Goal: Task Accomplishment & Management: Use online tool/utility

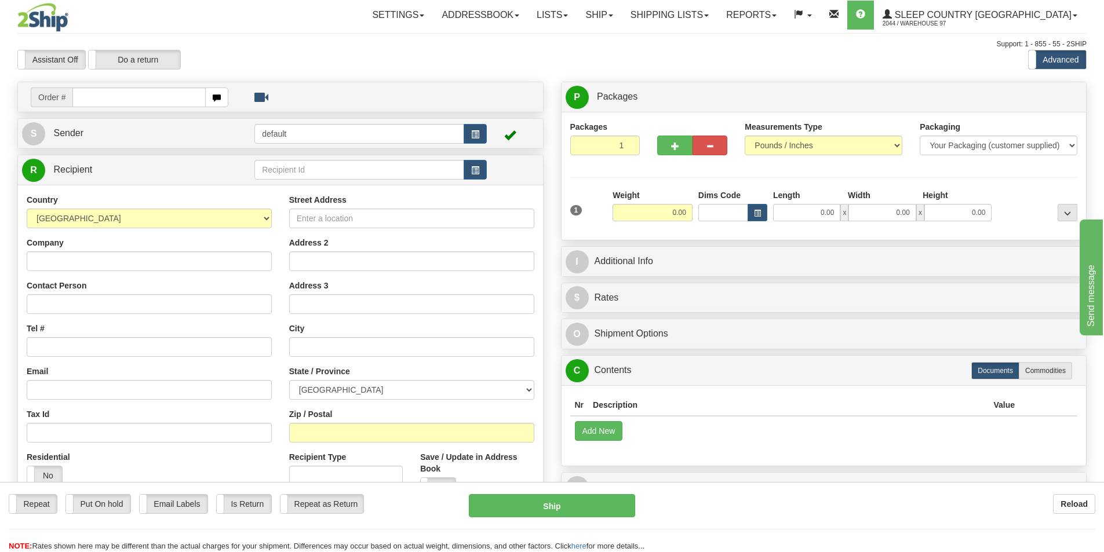
click at [140, 100] on input "text" at bounding box center [138, 98] width 133 height 20
type input "9000I110922"
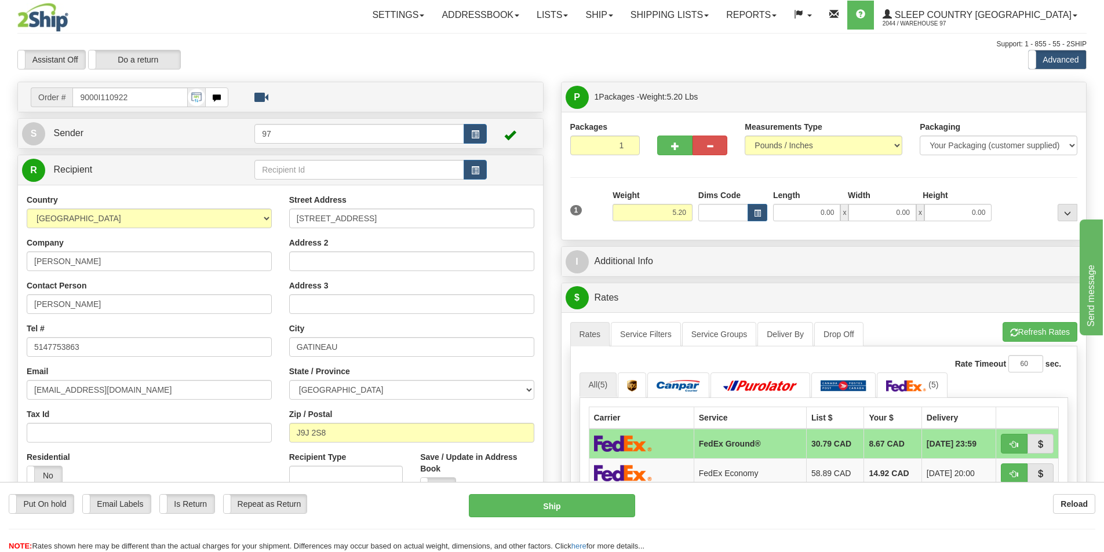
scroll to position [116, 0]
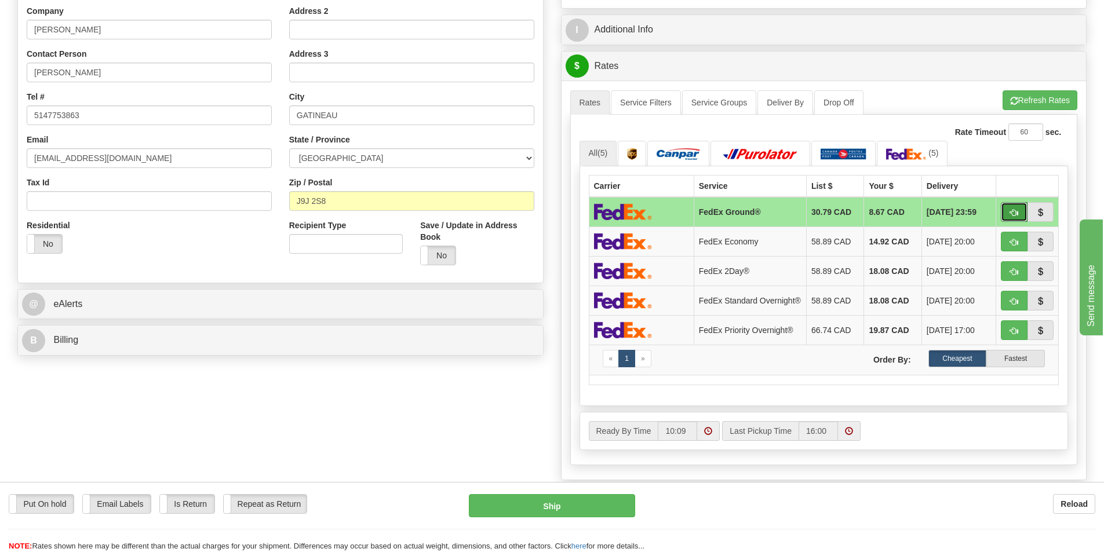
click at [1018, 214] on span "button" at bounding box center [1014, 213] width 8 height 8
type input "92"
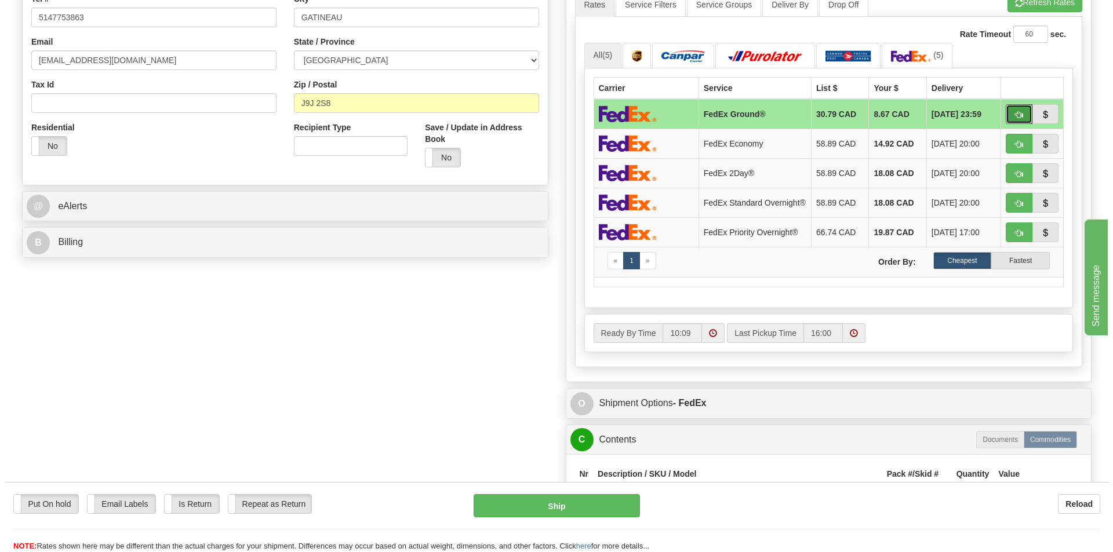
scroll to position [580, 0]
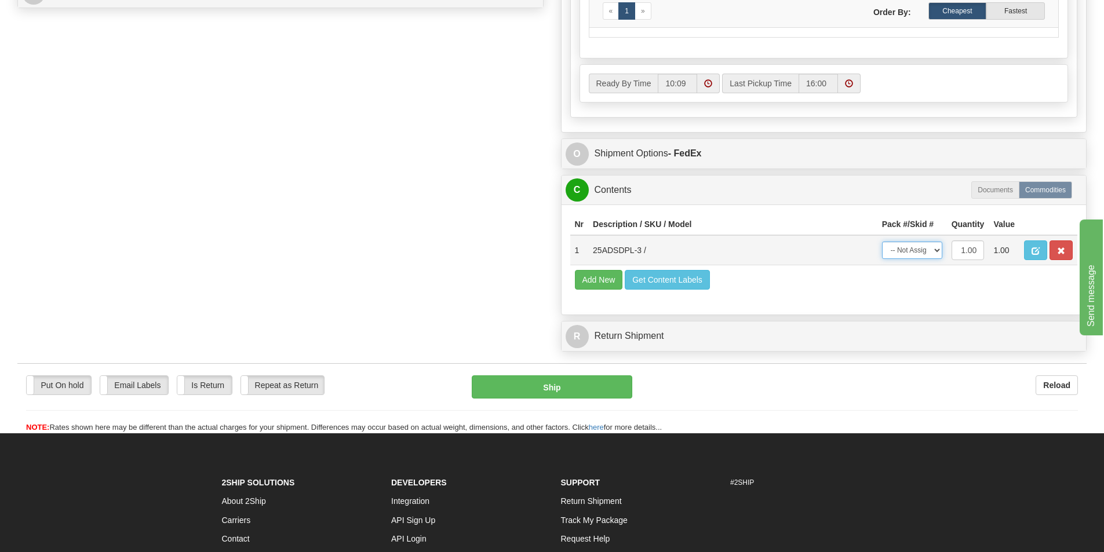
click at [908, 256] on select "-- Not Assigned -- Package 1" at bounding box center [912, 250] width 60 height 17
select select "0"
click at [882, 245] on select "-- Not Assigned -- Package 1" at bounding box center [912, 250] width 60 height 17
click at [587, 392] on button "Ship" at bounding box center [552, 387] width 161 height 23
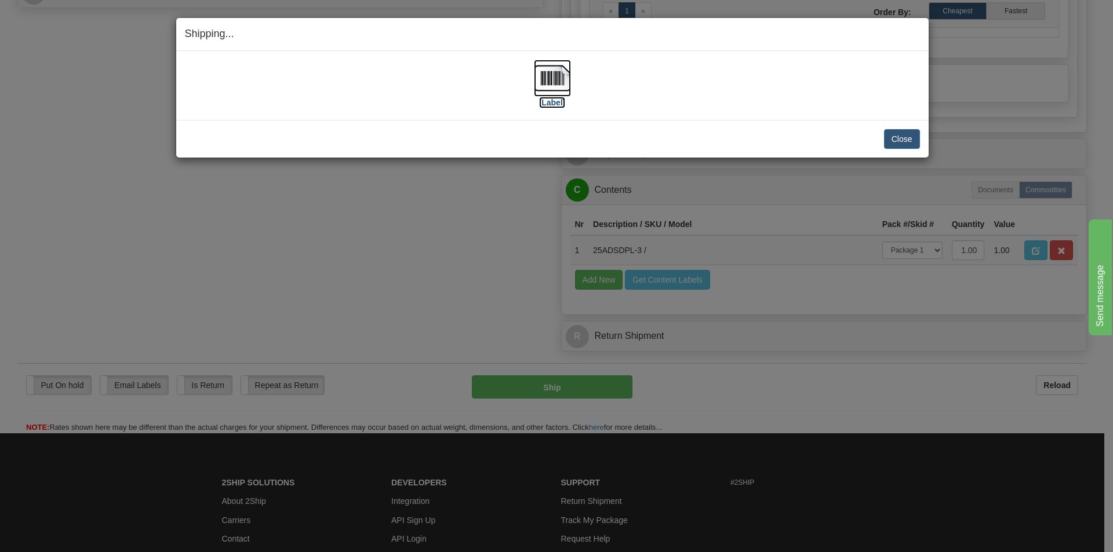
click at [550, 77] on img at bounding box center [552, 78] width 37 height 37
click at [911, 141] on button "Close" at bounding box center [902, 139] width 36 height 20
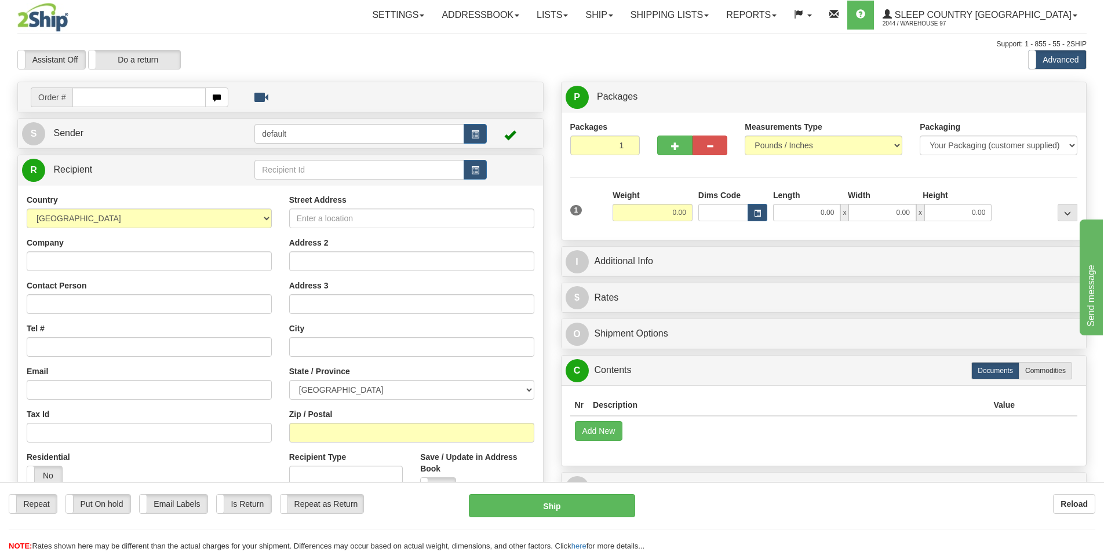
click at [155, 100] on input "text" at bounding box center [138, 98] width 133 height 20
type input "9000I110434"
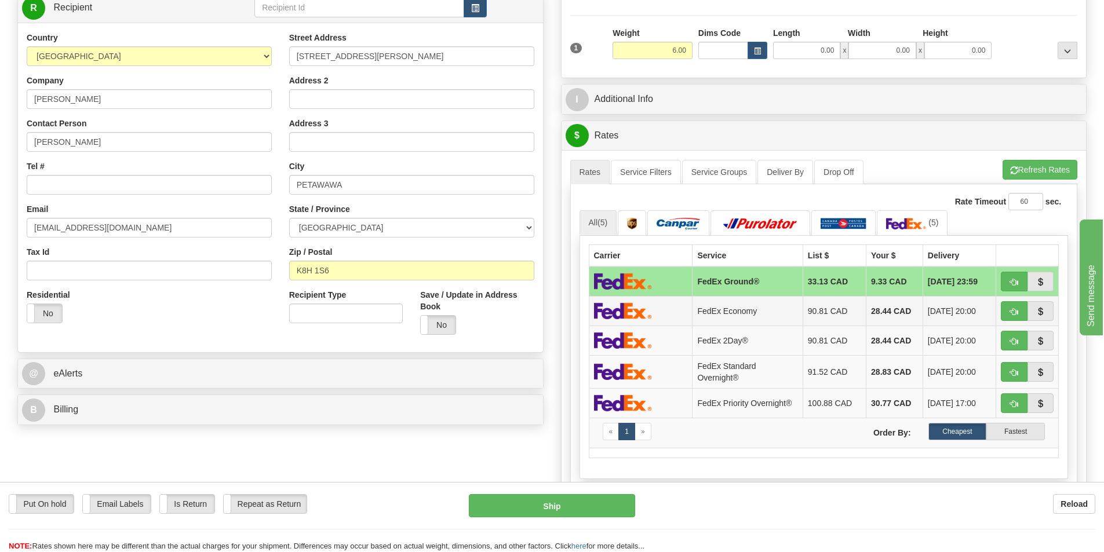
scroll to position [174, 0]
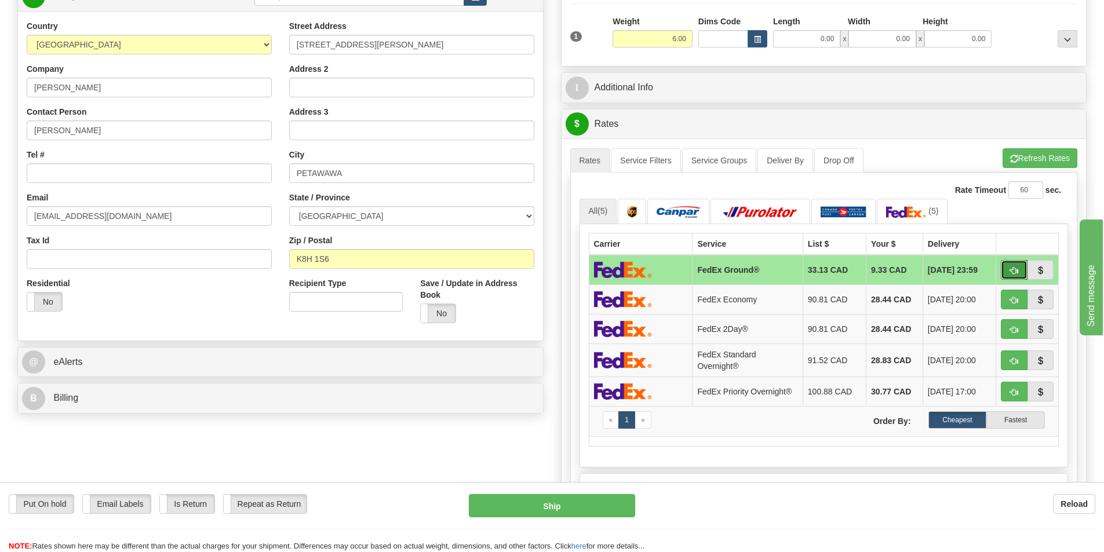
click at [1014, 268] on span "button" at bounding box center [1014, 271] width 8 height 8
type input "92"
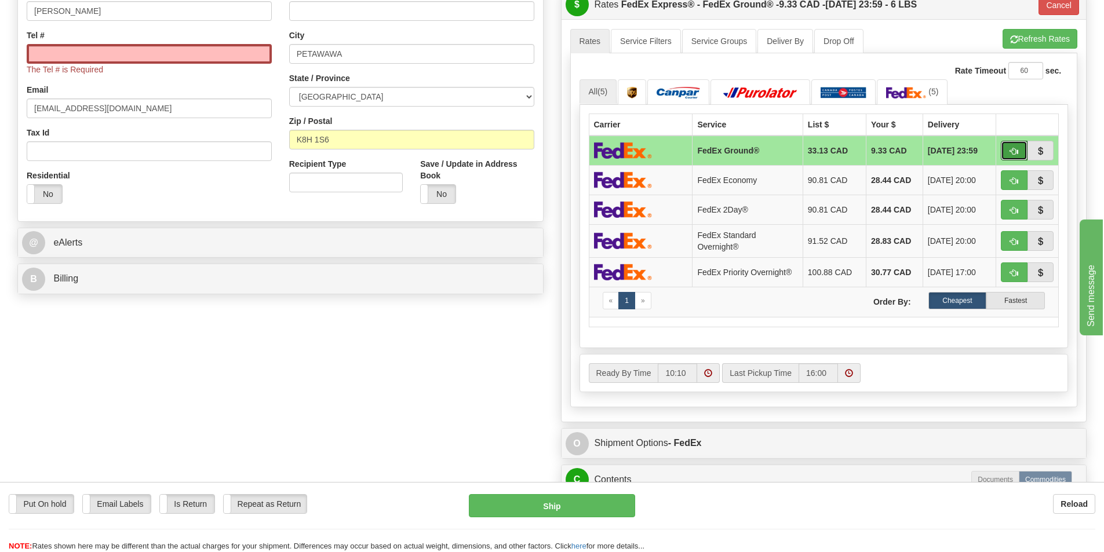
scroll to position [522, 0]
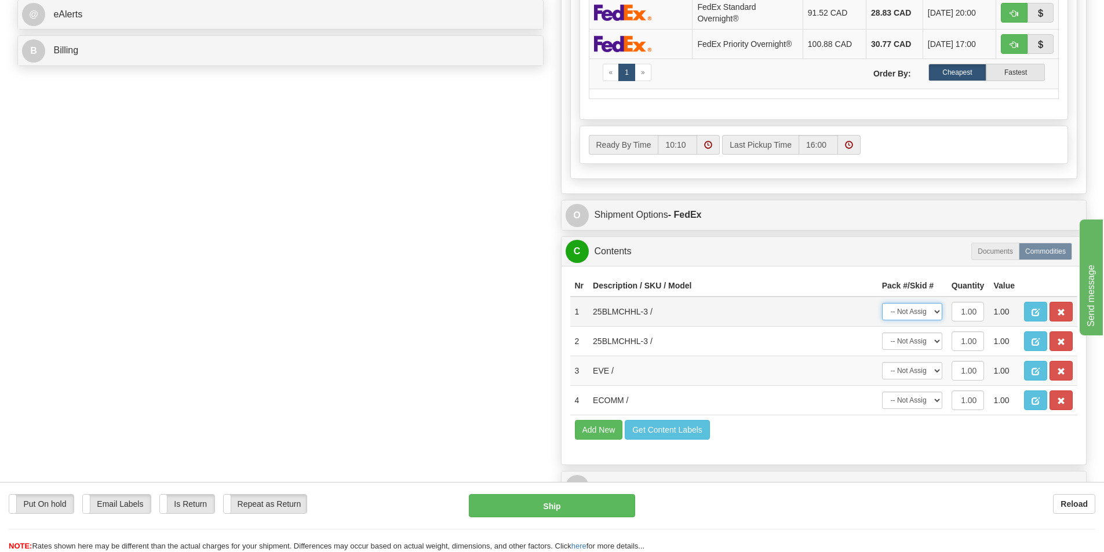
click at [908, 317] on select "-- Not Assigned -- Package 1" at bounding box center [912, 311] width 60 height 17
select select "0"
click at [882, 303] on select "-- Not Assigned -- Package 1" at bounding box center [912, 311] width 60 height 17
click at [910, 344] on select "-- Not Assigned -- Package 1" at bounding box center [912, 341] width 60 height 17
select select "0"
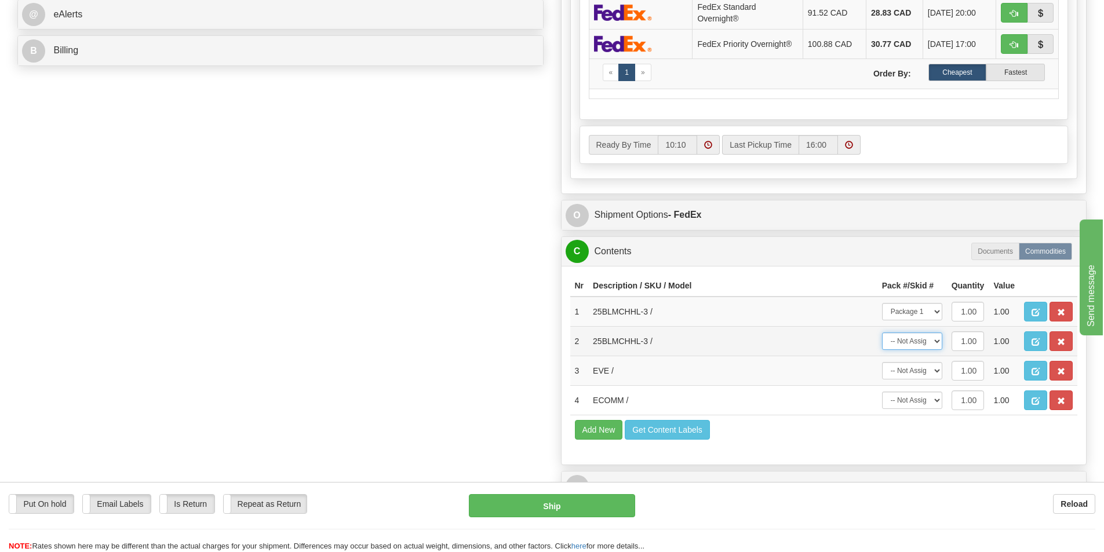
click at [882, 333] on select "-- Not Assigned -- Package 1" at bounding box center [912, 341] width 60 height 17
click at [1068, 372] on button "button" at bounding box center [1061, 371] width 23 height 20
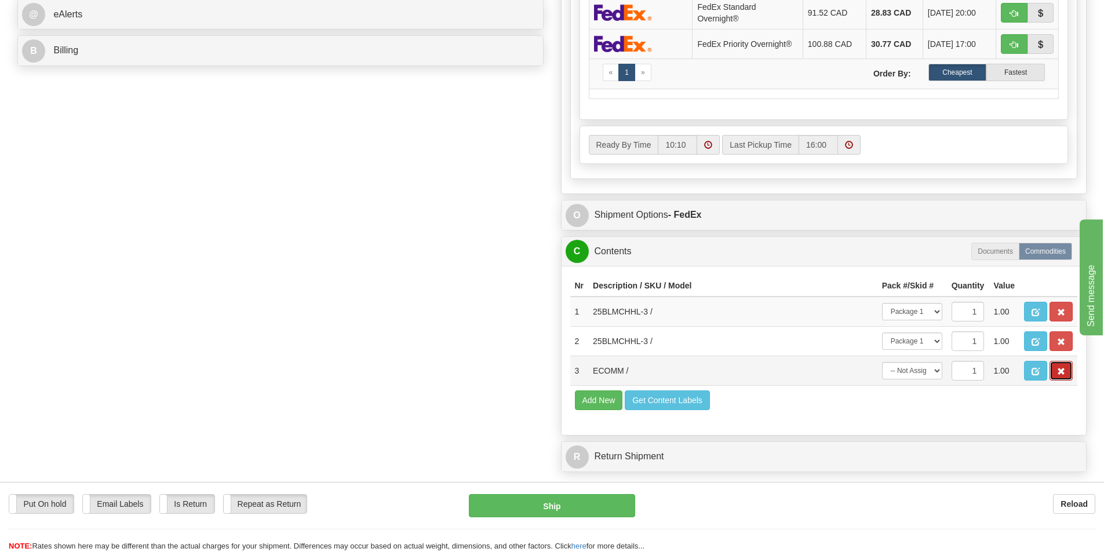
click at [1064, 372] on span "button" at bounding box center [1061, 372] width 8 height 8
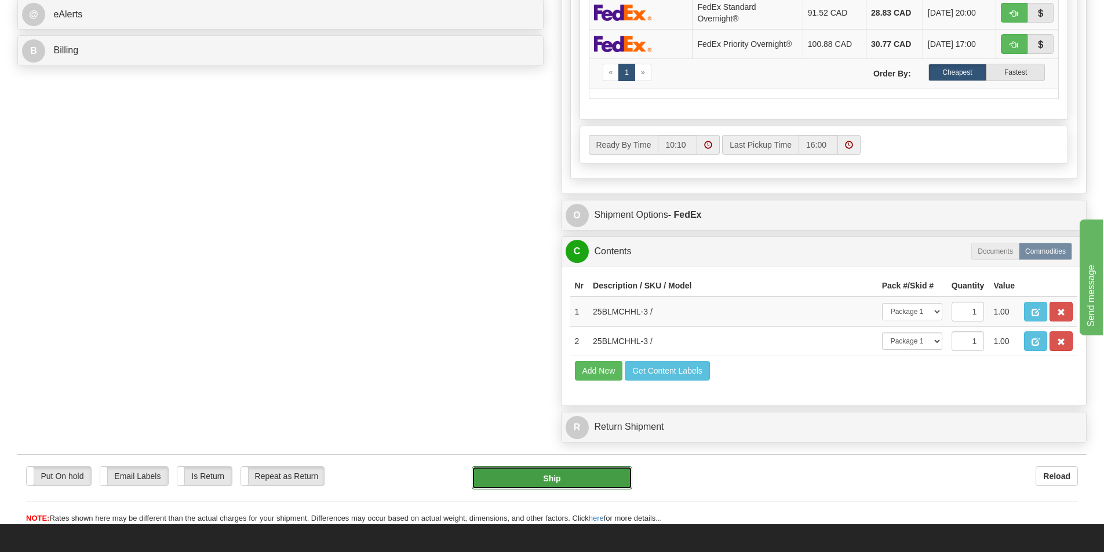
click at [587, 482] on button "Ship" at bounding box center [552, 478] width 161 height 23
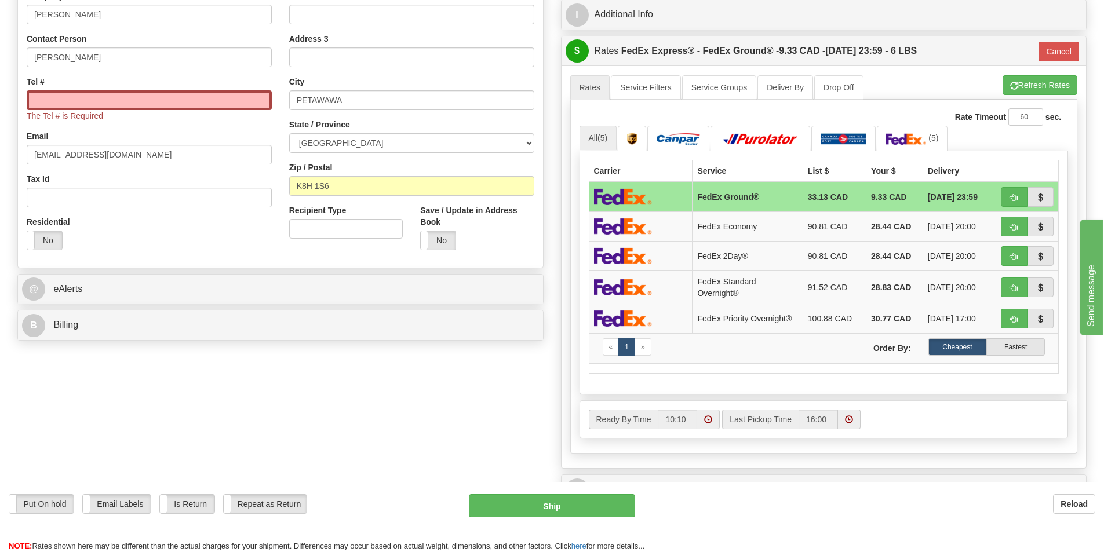
scroll to position [58, 0]
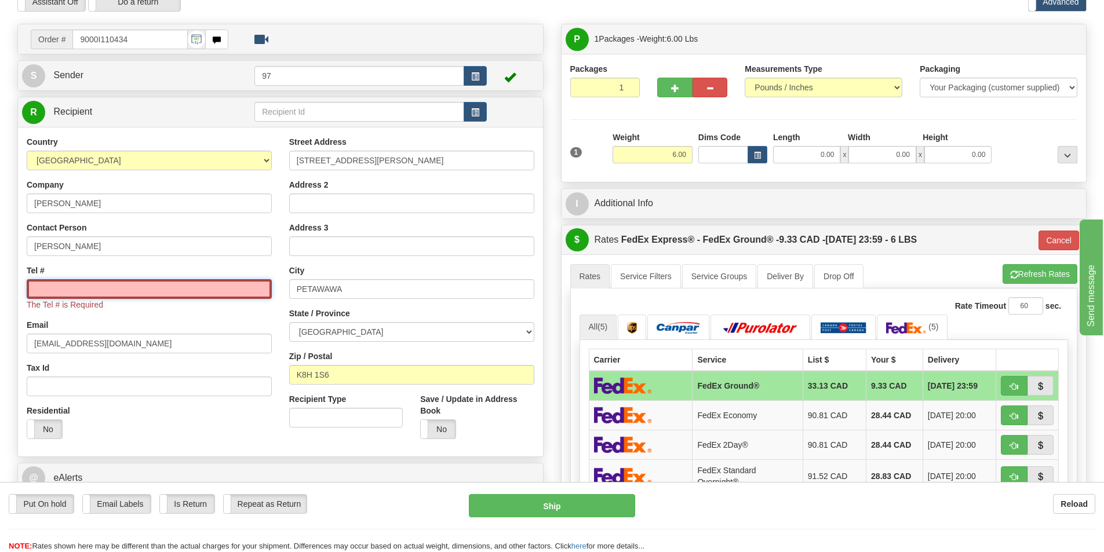
click at [122, 292] on input "Tel #" at bounding box center [149, 289] width 245 height 20
type input "6137491229"
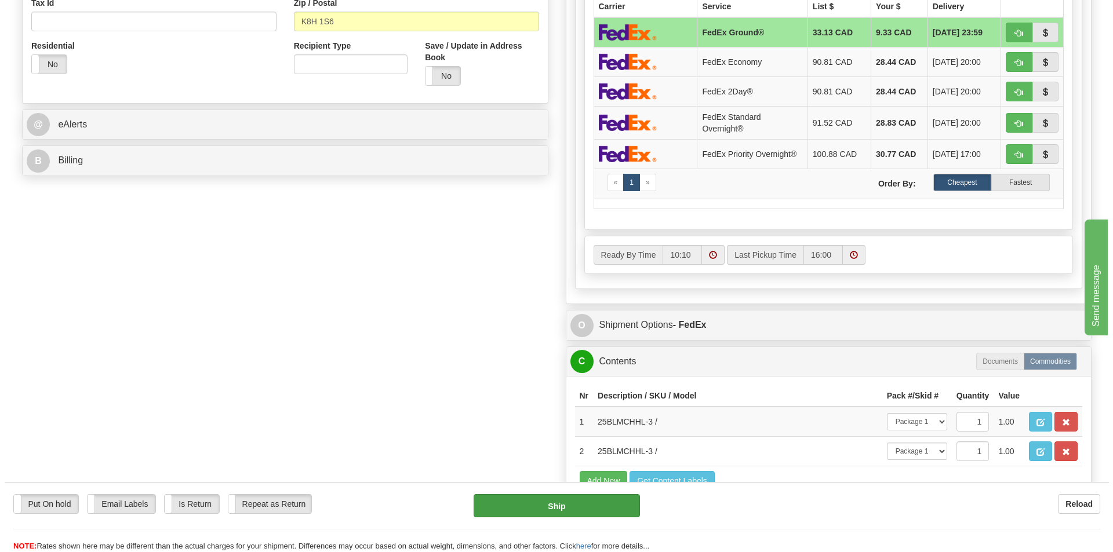
scroll to position [464, 0]
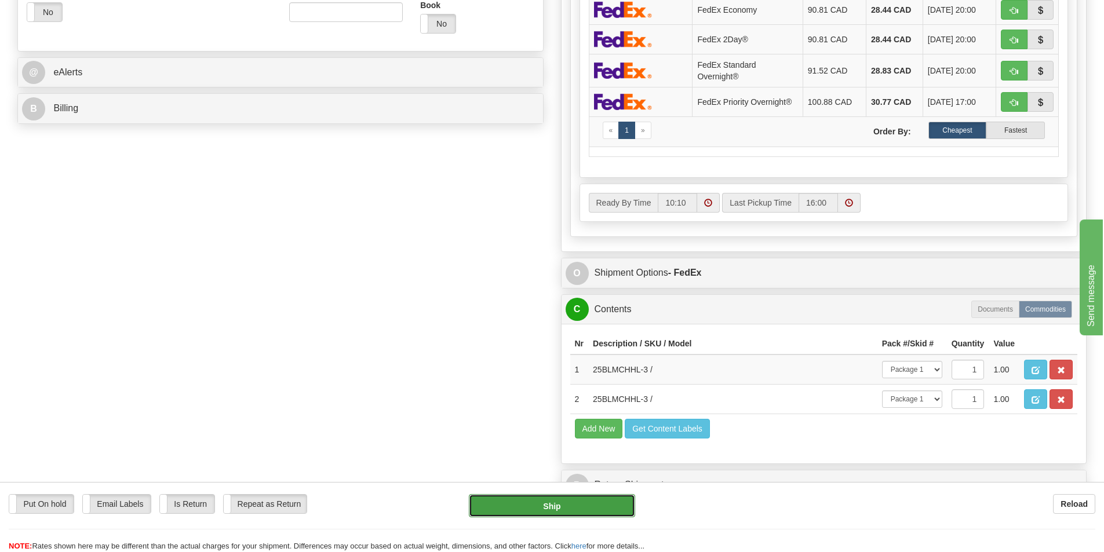
click at [549, 507] on button "Ship" at bounding box center [552, 505] width 166 height 23
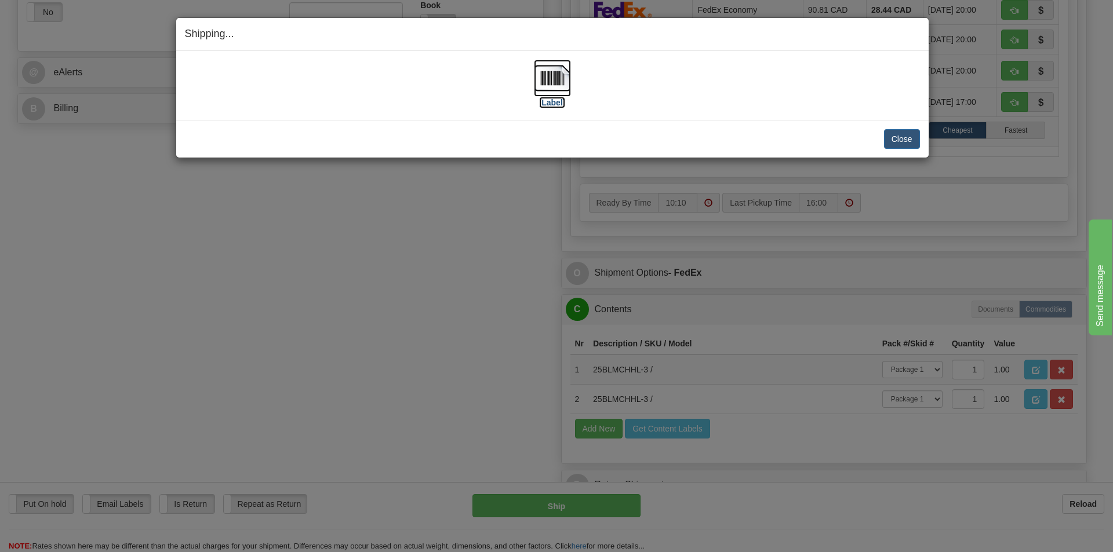
click at [553, 89] on img at bounding box center [552, 78] width 37 height 37
click at [918, 136] on button "Close" at bounding box center [902, 139] width 36 height 20
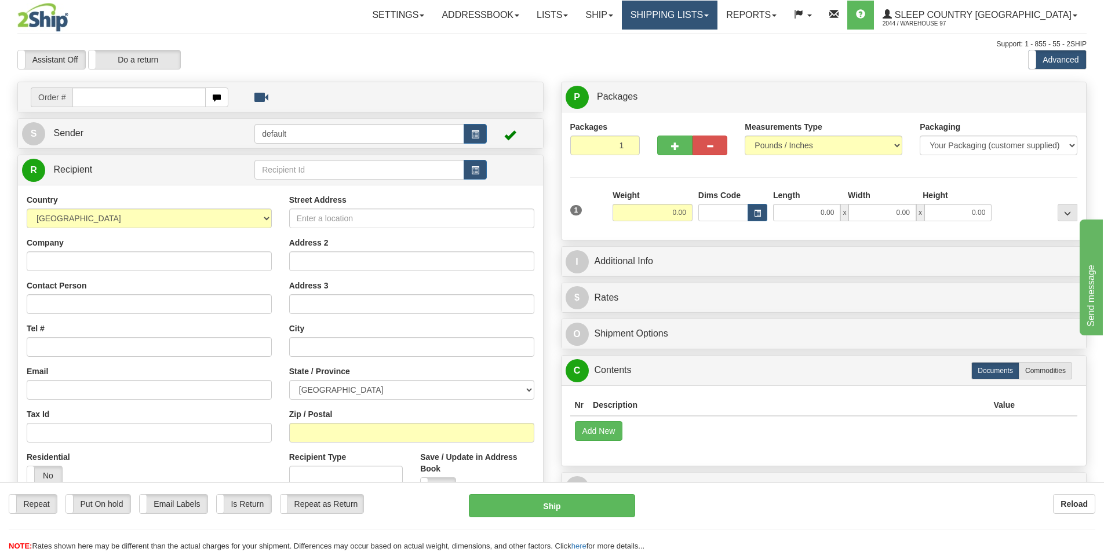
click at [718, 21] on link "Shipping lists" at bounding box center [670, 15] width 96 height 29
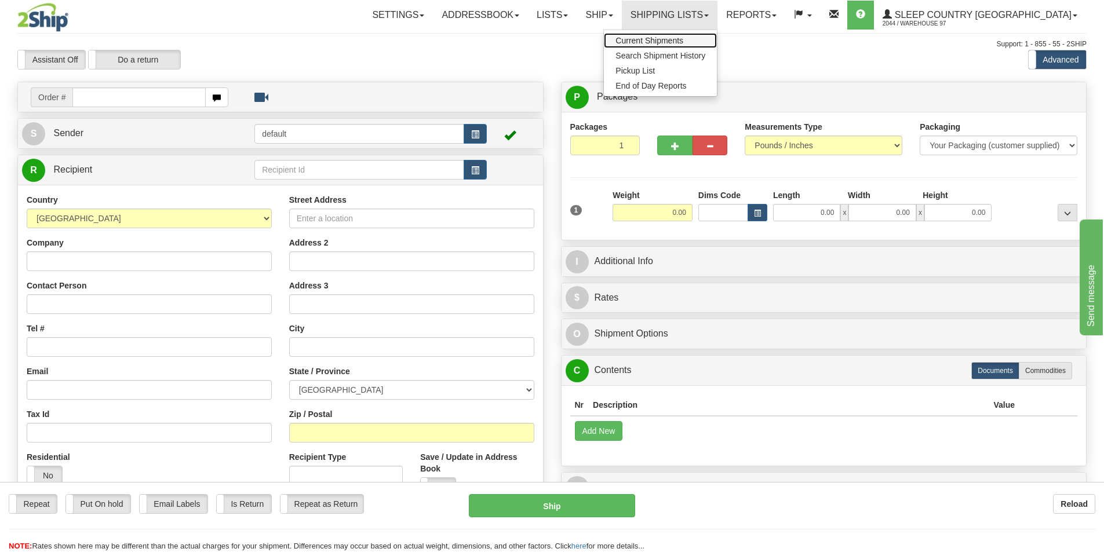
click at [683, 39] on span "Current Shipments" at bounding box center [650, 40] width 68 height 9
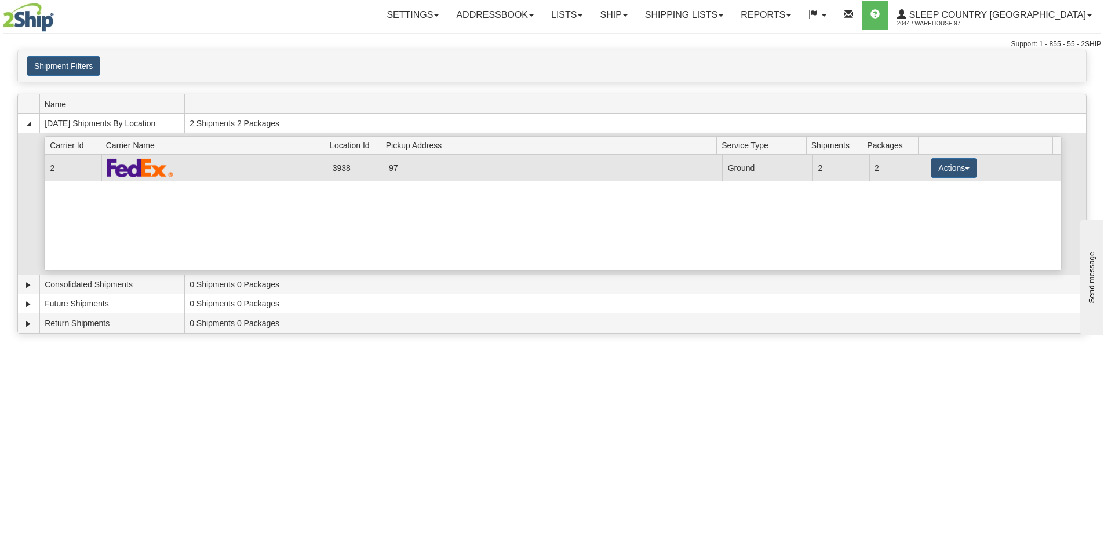
click at [61, 172] on td "2" at bounding box center [73, 168] width 56 height 26
click at [940, 167] on button "Actions" at bounding box center [954, 168] width 46 height 20
click at [925, 191] on span "Details" at bounding box center [911, 190] width 31 height 8
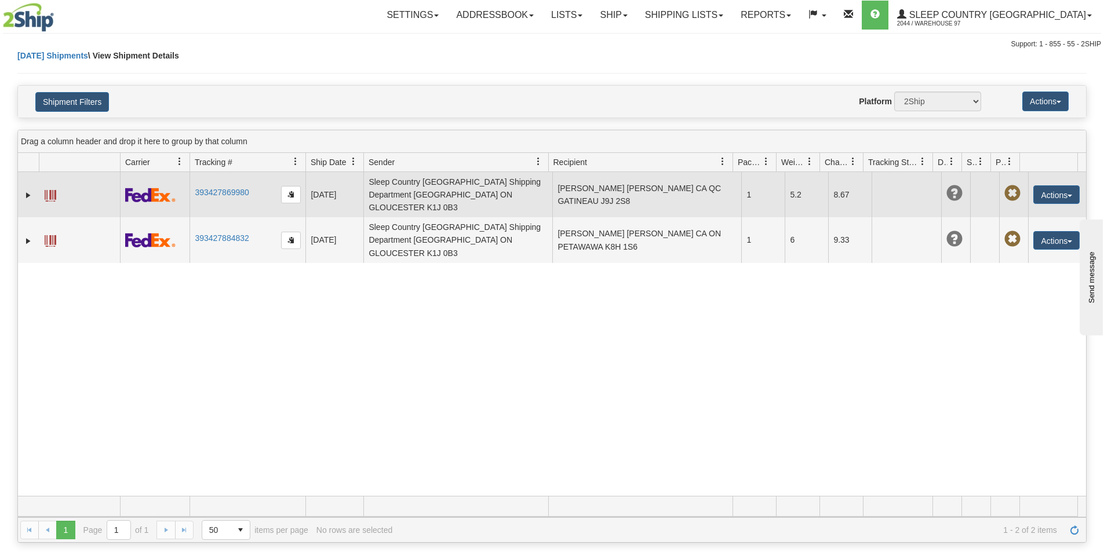
click at [43, 192] on td at bounding box center [79, 194] width 81 height 45
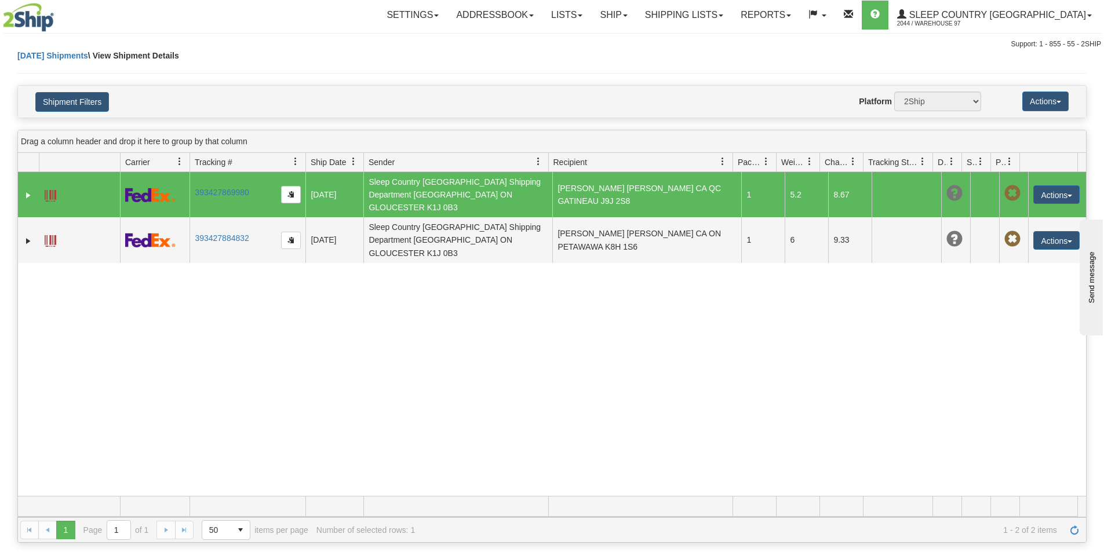
click at [50, 192] on span at bounding box center [51, 196] width 12 height 12
click at [591, 14] on link "Lists" at bounding box center [567, 15] width 49 height 29
click at [636, 14] on link "Ship" at bounding box center [613, 15] width 45 height 29
click at [587, 43] on span "Ship Screen" at bounding box center [565, 40] width 44 height 9
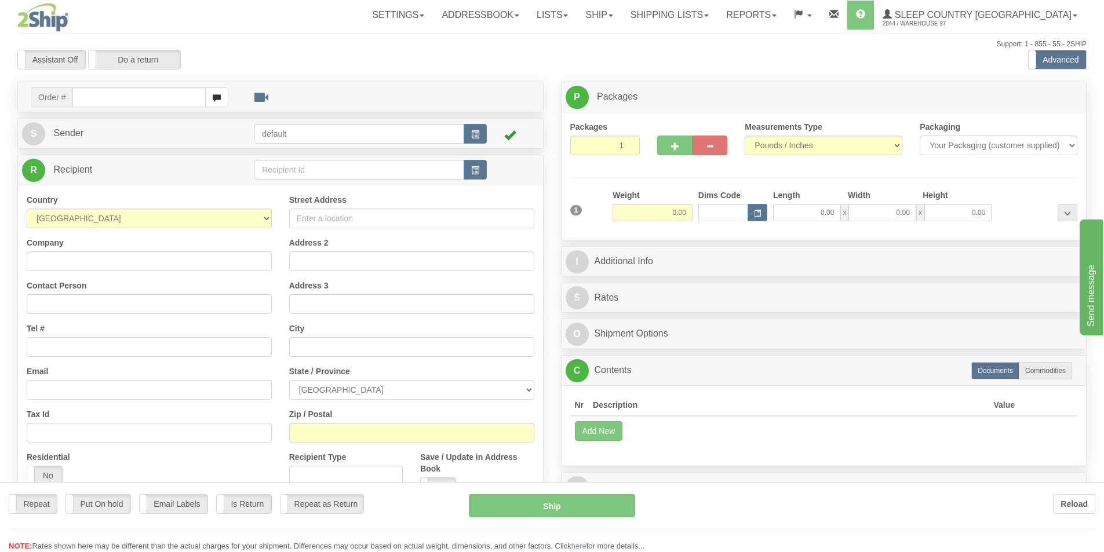
click at [118, 101] on div at bounding box center [552, 276] width 1104 height 552
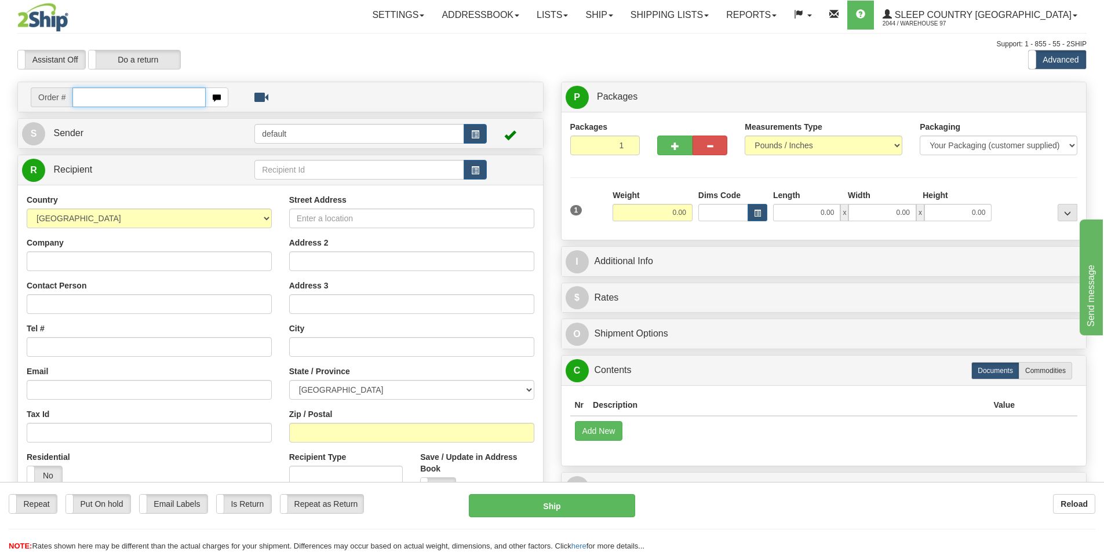
click at [117, 101] on input "text" at bounding box center [138, 98] width 133 height 20
type input "9000I110445"
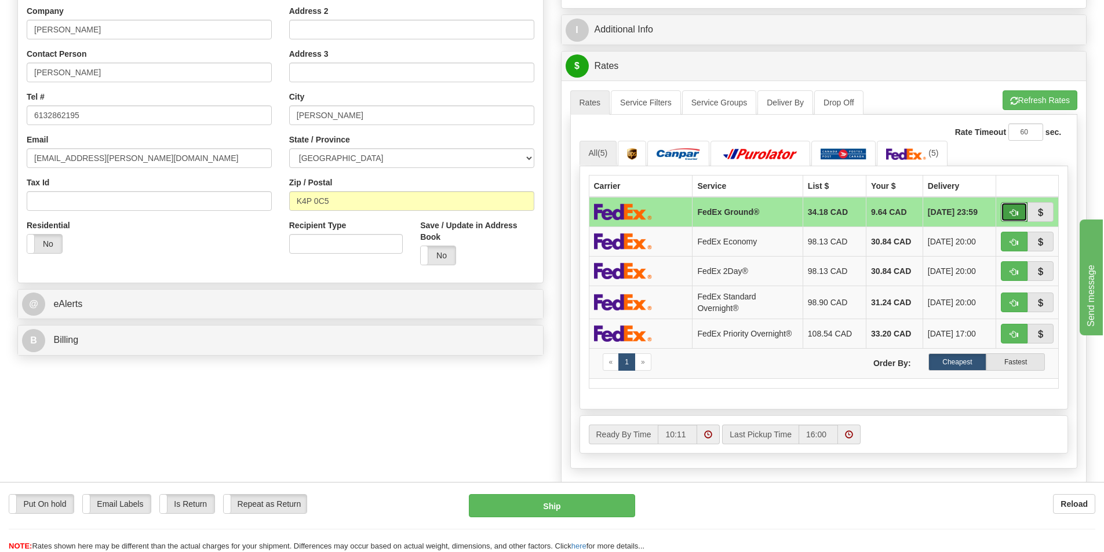
type input "92"
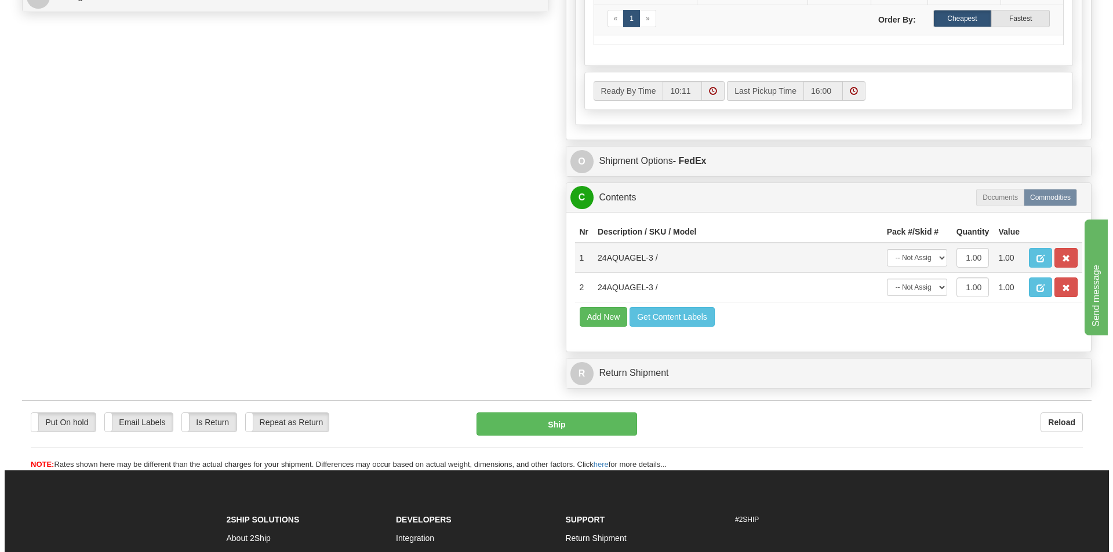
scroll to position [580, 0]
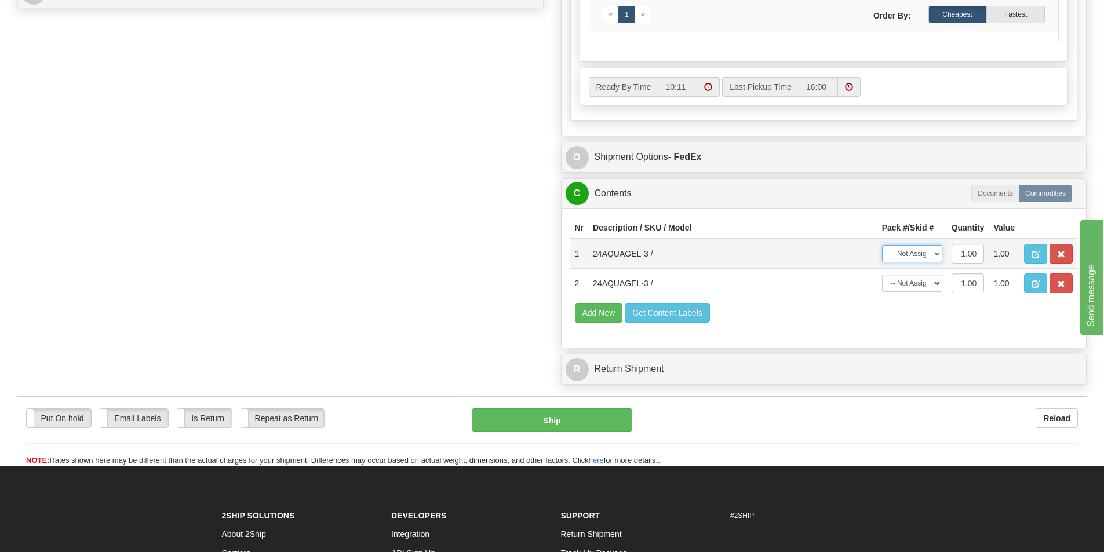
click at [908, 256] on select "-- Not Assigned -- Package 1" at bounding box center [912, 253] width 60 height 17
select select "0"
click at [882, 245] on select "-- Not Assigned -- Package 1" at bounding box center [912, 253] width 60 height 17
select select "0"
click at [882, 275] on select "-- Not Assigned -- Package 1" at bounding box center [912, 283] width 60 height 17
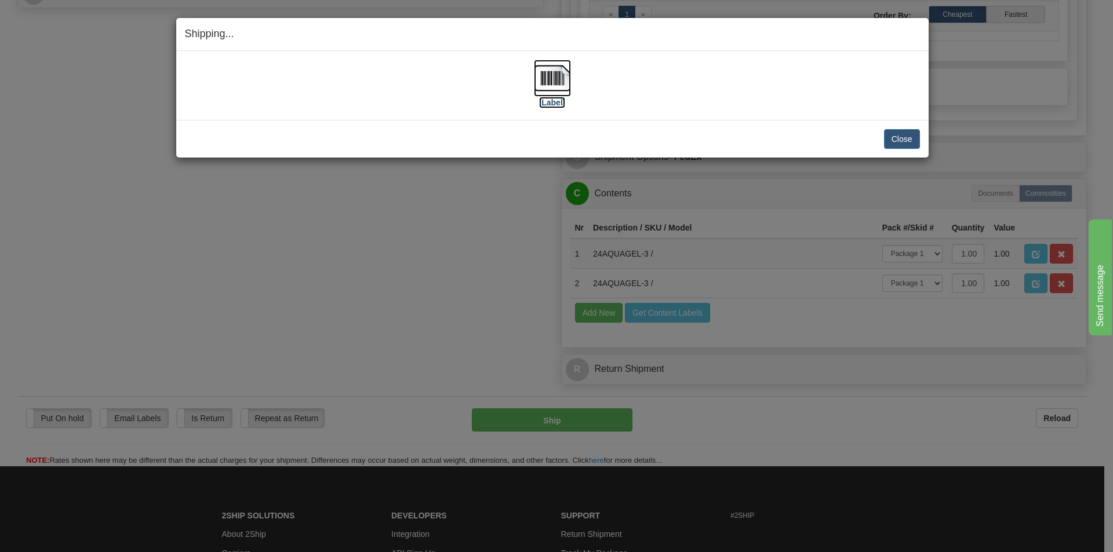
click at [547, 85] on img at bounding box center [552, 78] width 37 height 37
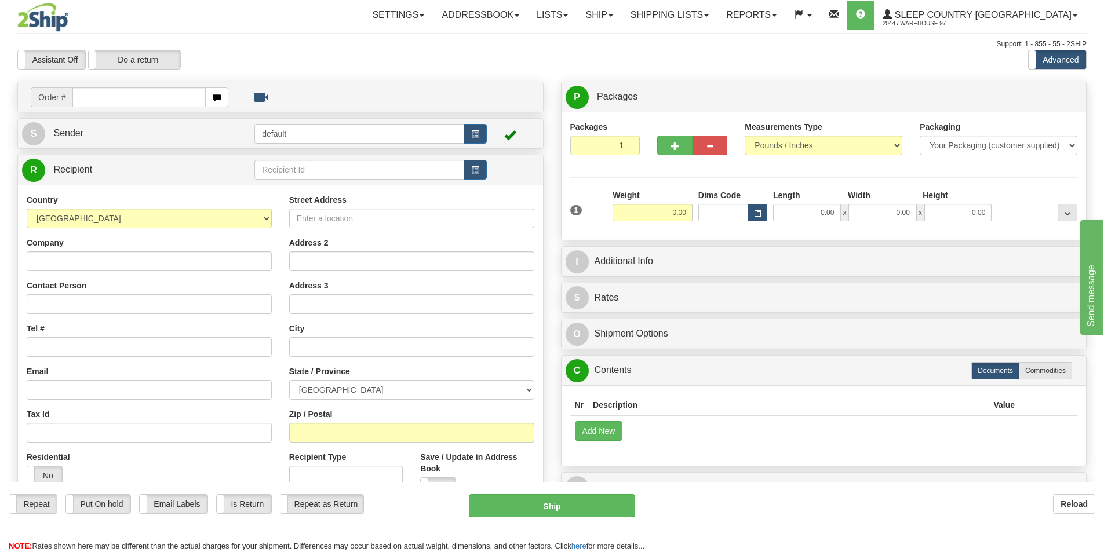
click at [99, 97] on div "Toggle navigation Settings Shipping Preferences Fields Preferences New" at bounding box center [552, 326] width 1104 height 653
click at [99, 97] on input "text" at bounding box center [138, 98] width 133 height 20
type input "9000I109260"
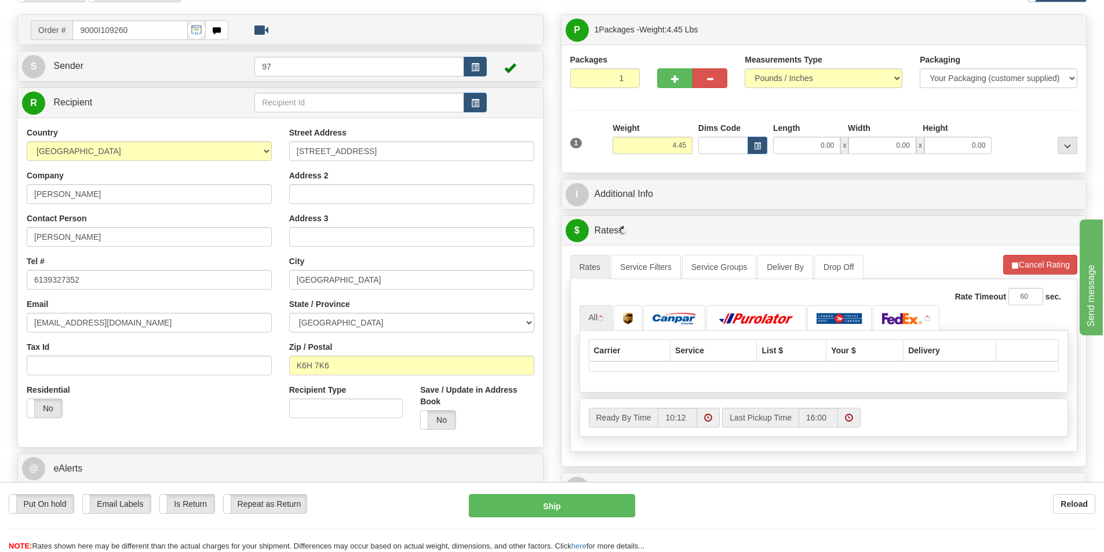
scroll to position [174, 0]
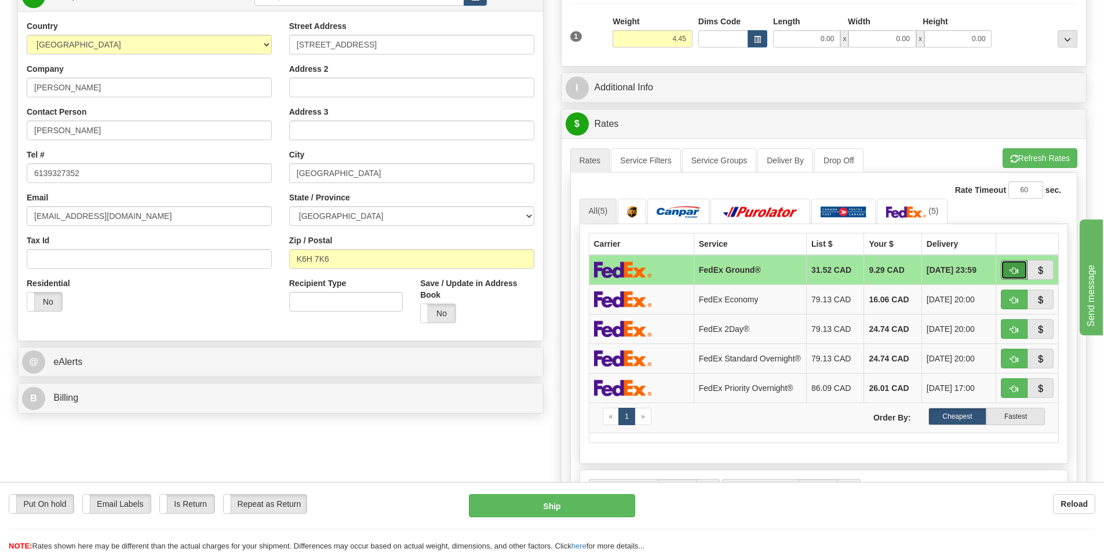
click at [1008, 271] on button "button" at bounding box center [1014, 270] width 27 height 20
type input "92"
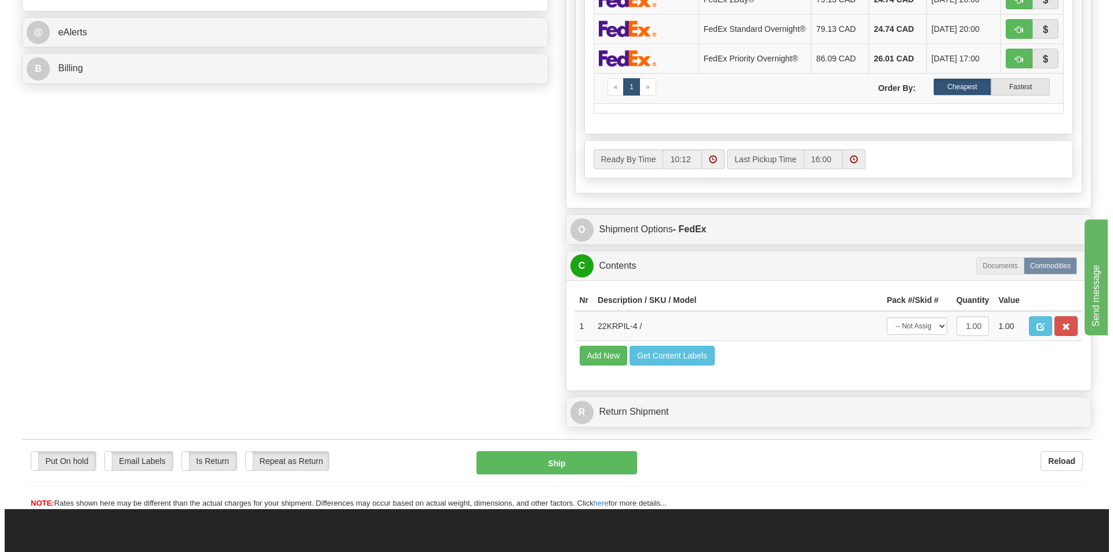
scroll to position [522, 0]
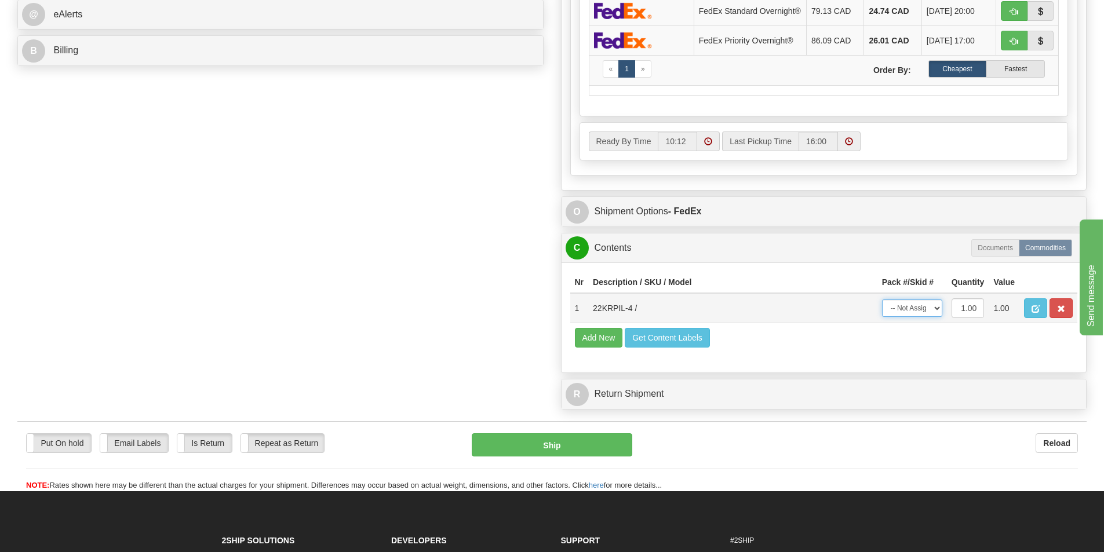
click at [918, 308] on select "-- Not Assigned -- Package 1" at bounding box center [912, 308] width 60 height 17
select select "0"
click at [882, 303] on select "-- Not Assigned -- Package 1" at bounding box center [912, 308] width 60 height 17
click at [583, 457] on button "Ship" at bounding box center [552, 445] width 161 height 23
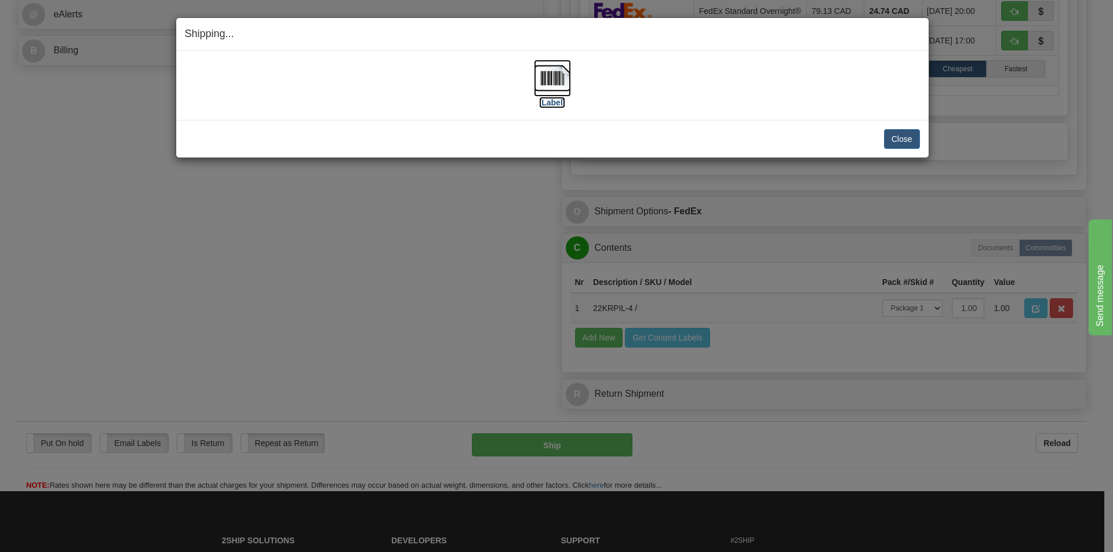
click at [560, 77] on img at bounding box center [552, 78] width 37 height 37
click at [904, 134] on button "Close" at bounding box center [902, 139] width 36 height 20
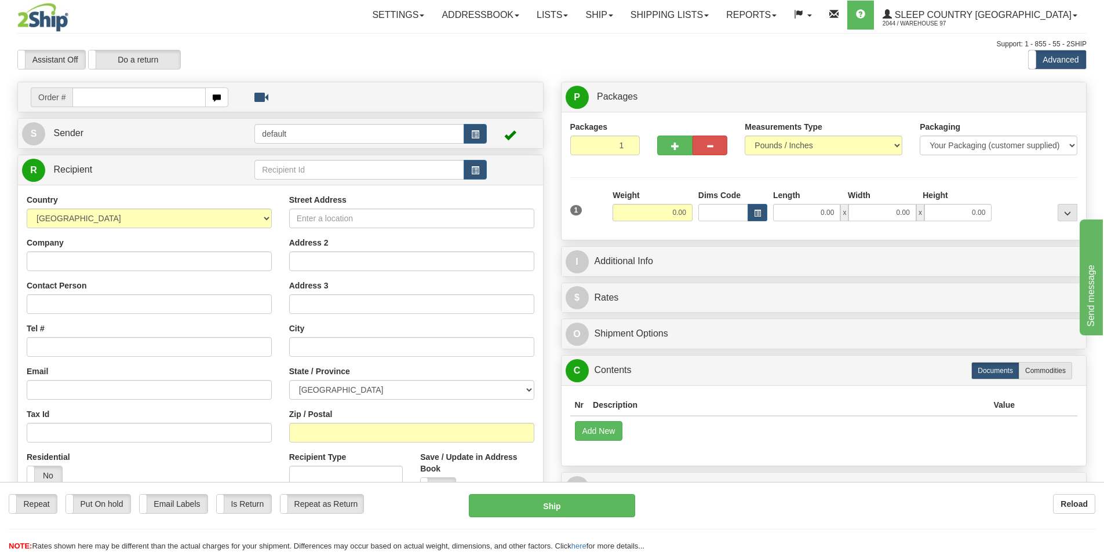
click at [143, 97] on div "Toggle navigation Settings Shipping Preferences Fields Preferences New" at bounding box center [552, 326] width 1104 height 653
click at [143, 97] on input "text" at bounding box center [138, 98] width 133 height 20
click at [141, 97] on input "text" at bounding box center [138, 98] width 133 height 20
type input "9000I108945"
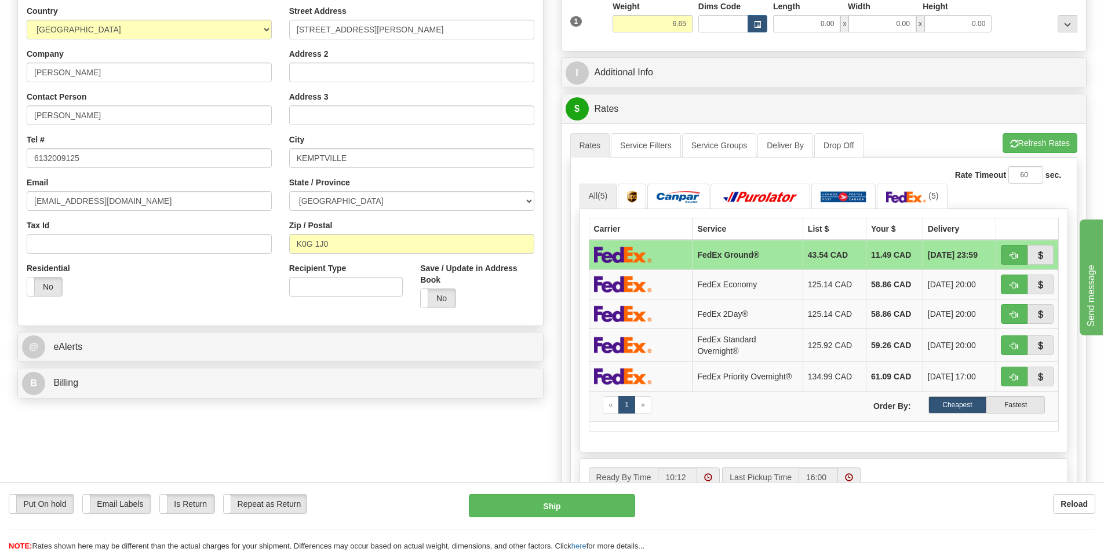
scroll to position [232, 0]
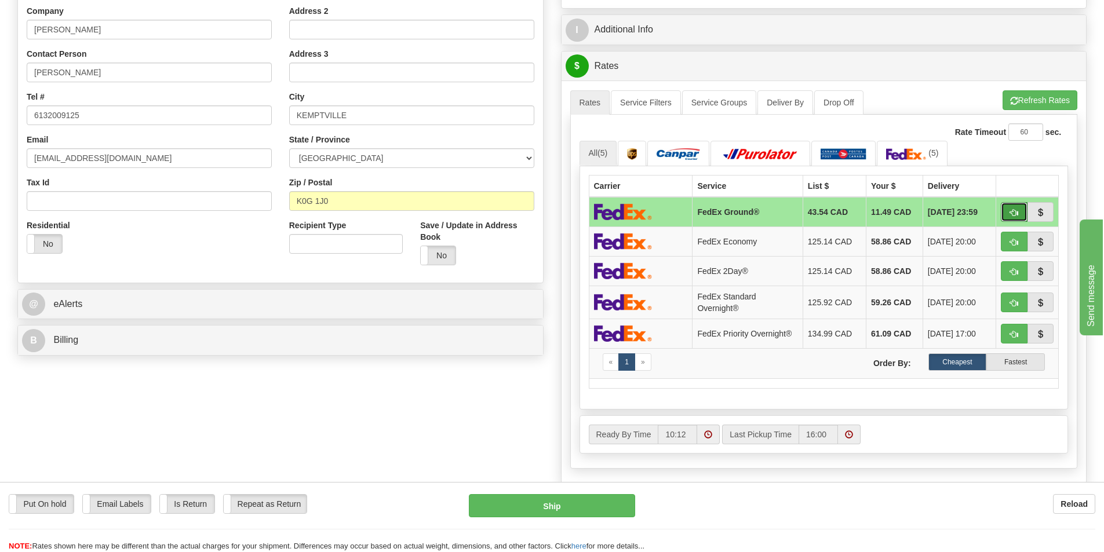
type input "92"
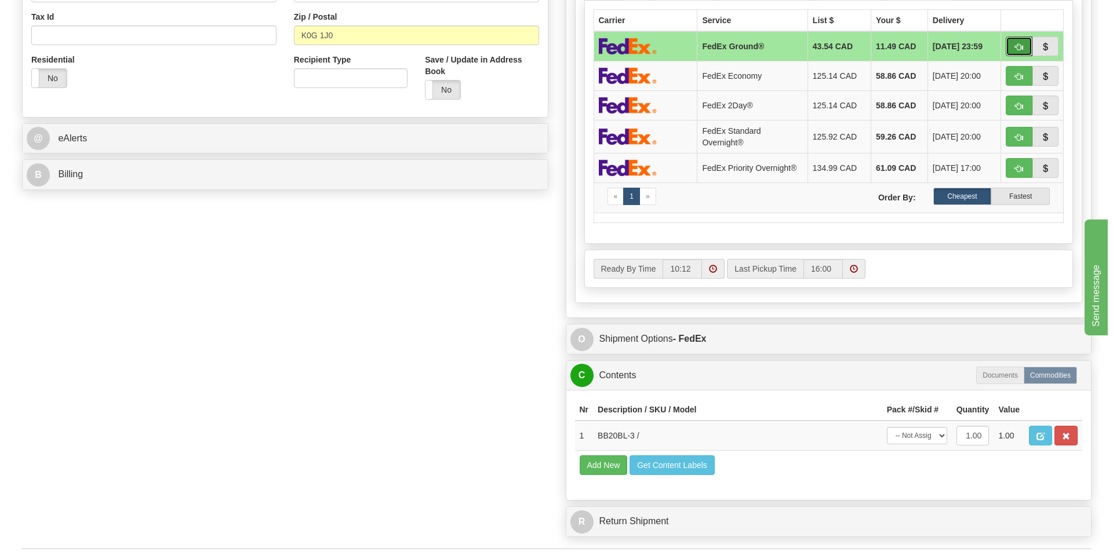
scroll to position [580, 0]
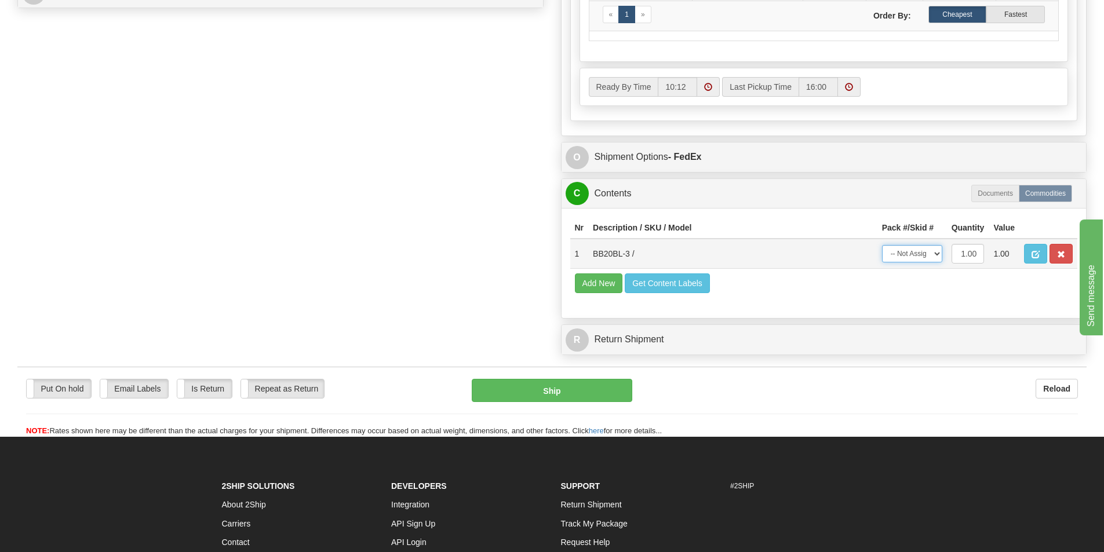
drag, startPoint x: 938, startPoint y: 261, endPoint x: 922, endPoint y: 260, distance: 16.3
click at [937, 261] on select "-- Not Assigned -- Package 1" at bounding box center [912, 253] width 60 height 17
select select "0"
click at [882, 245] on select "-- Not Assigned -- Package 1" at bounding box center [912, 253] width 60 height 17
click at [559, 391] on button "Ship" at bounding box center [552, 390] width 161 height 23
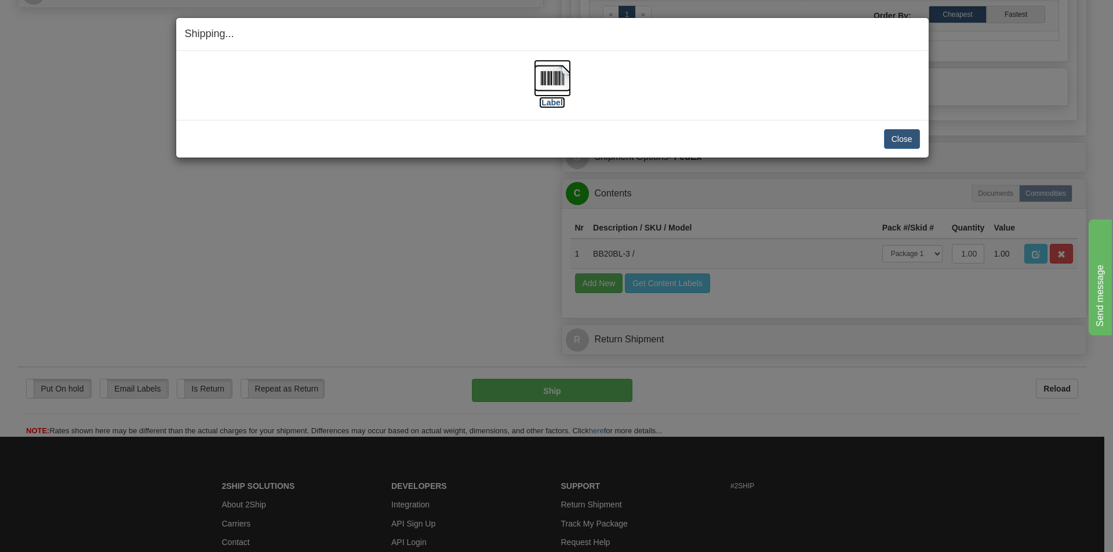
click at [548, 97] on label "[Label]" at bounding box center [552, 103] width 27 height 12
click at [911, 139] on button "Close" at bounding box center [902, 139] width 36 height 20
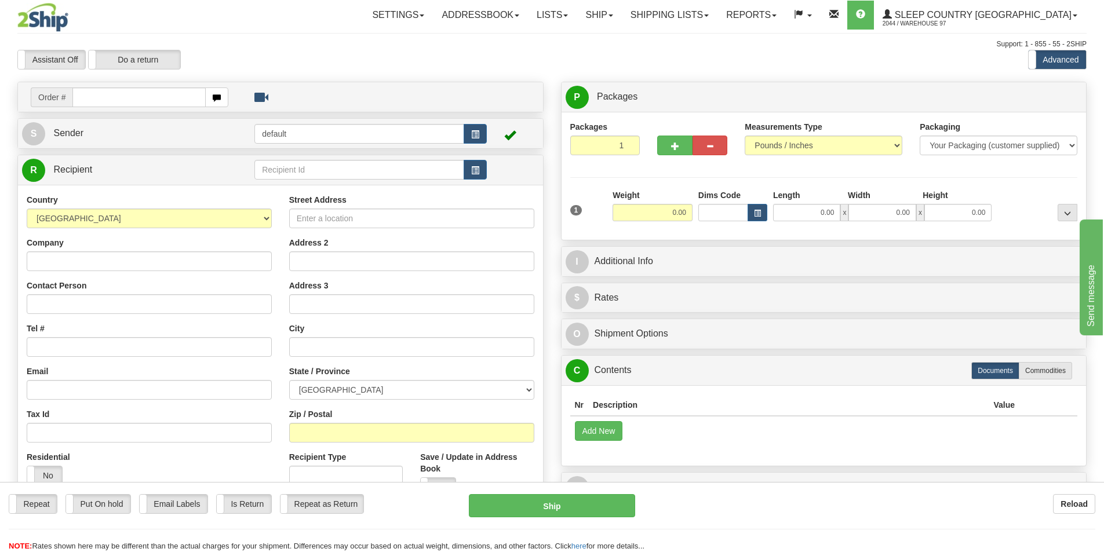
click at [135, 100] on input "text" at bounding box center [138, 98] width 133 height 20
type input "9000I108815"
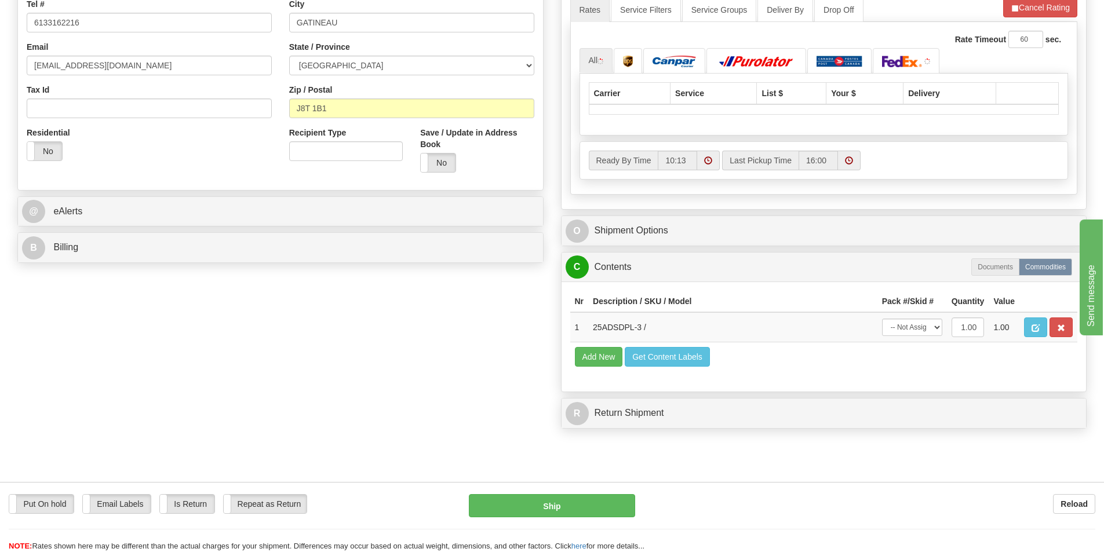
scroll to position [174, 0]
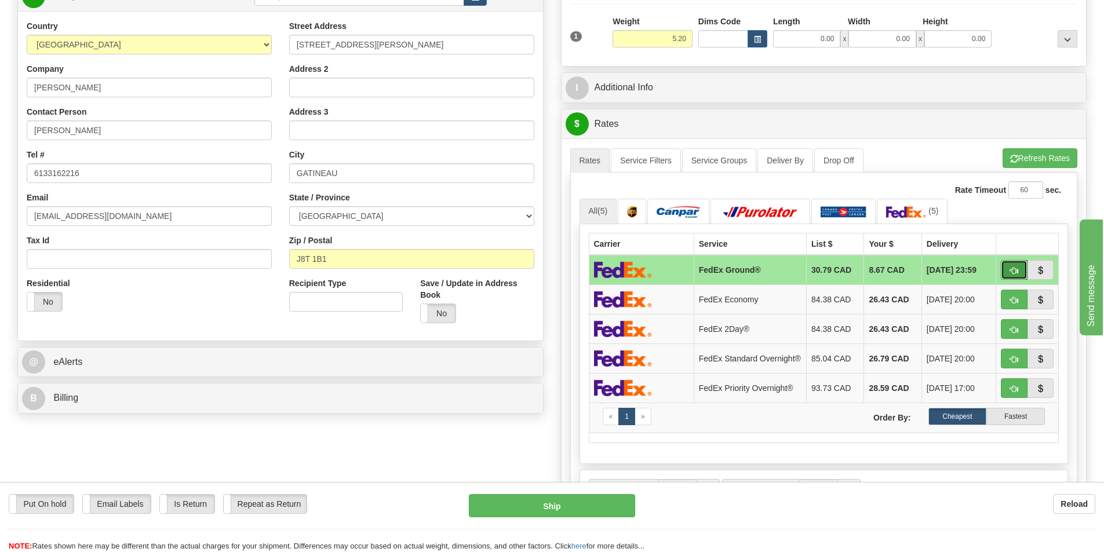
click at [1005, 273] on button "button" at bounding box center [1014, 270] width 27 height 20
type input "92"
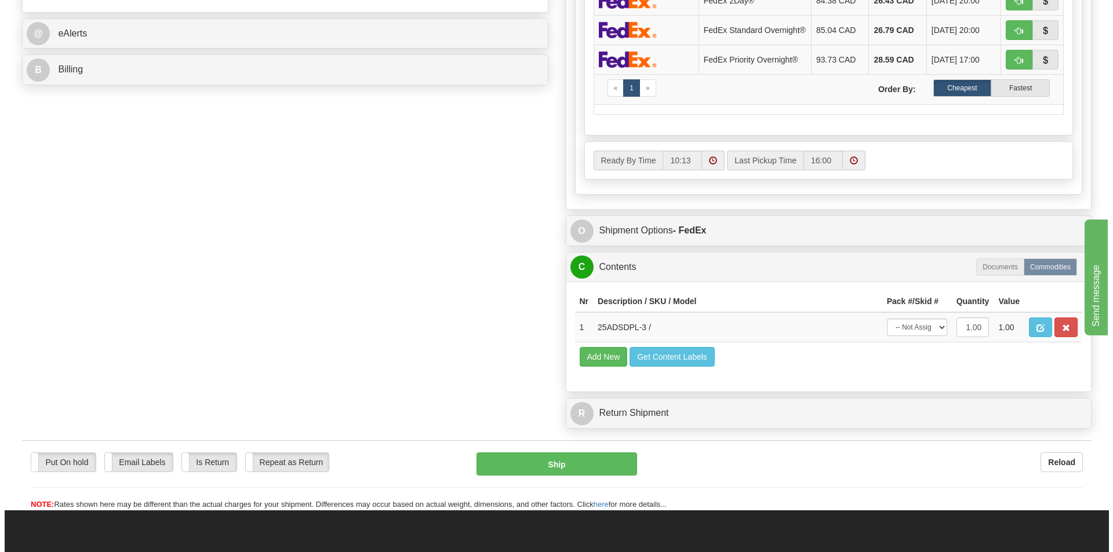
scroll to position [522, 0]
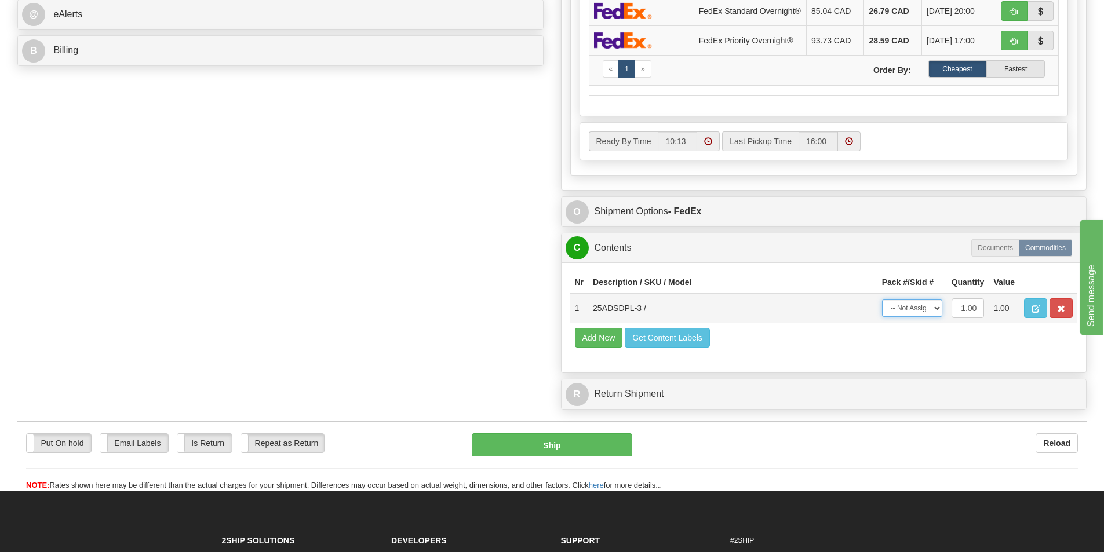
click at [918, 312] on select "-- Not Assigned -- Package 1" at bounding box center [912, 308] width 60 height 17
select select "0"
click at [582, 443] on button "Ship" at bounding box center [552, 445] width 161 height 23
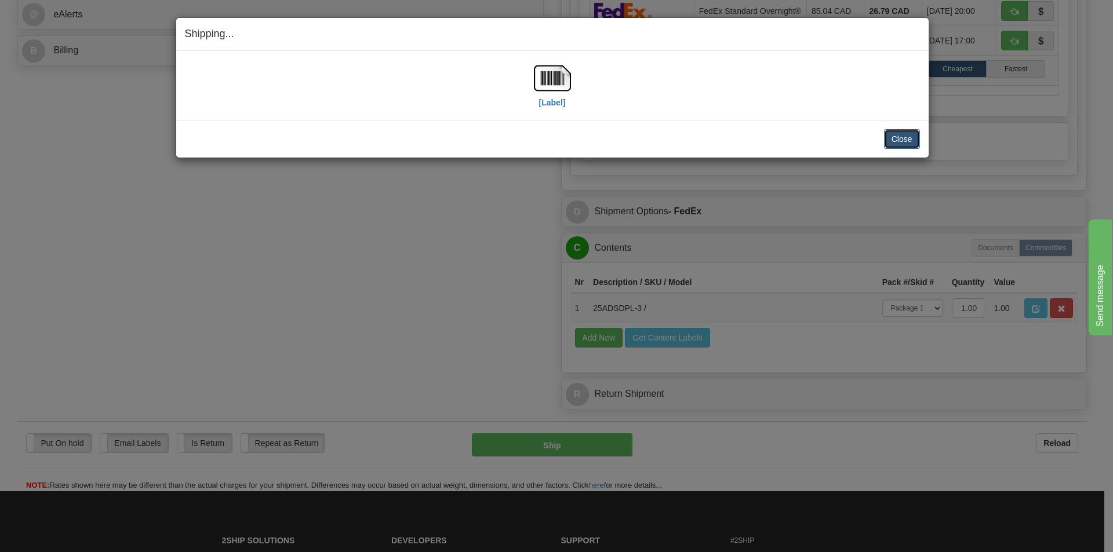
click at [903, 144] on button "Close" at bounding box center [902, 139] width 36 height 20
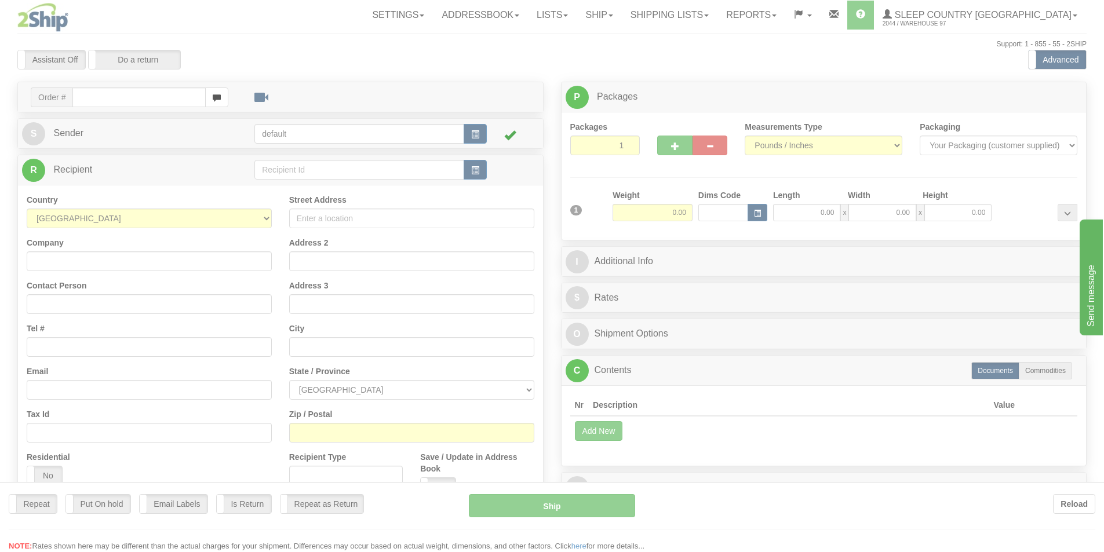
click at [104, 100] on div at bounding box center [552, 276] width 1104 height 552
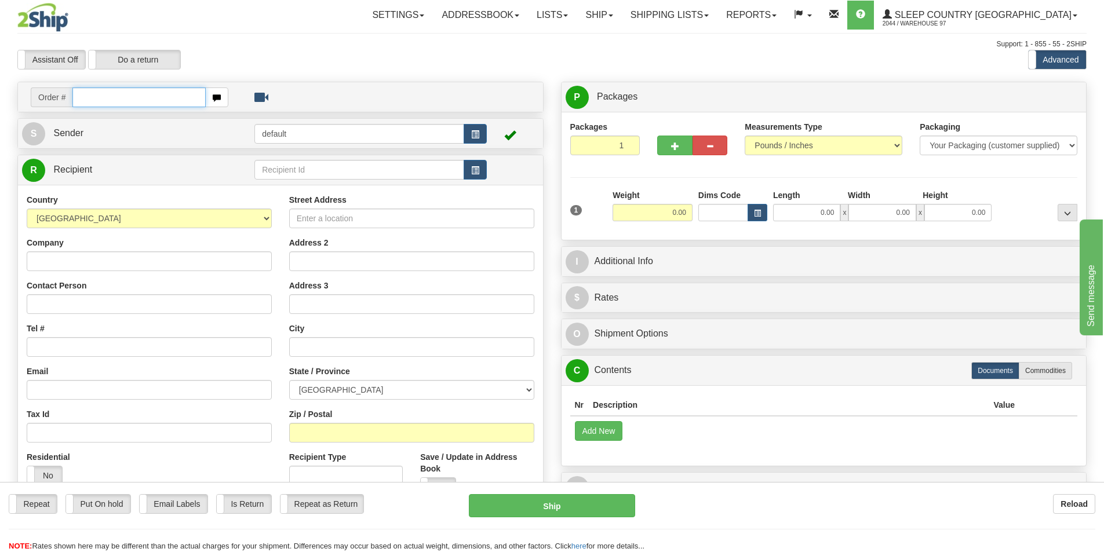
click at [101, 97] on input "text" at bounding box center [138, 98] width 133 height 20
type input "0"
type input "9000I108811"
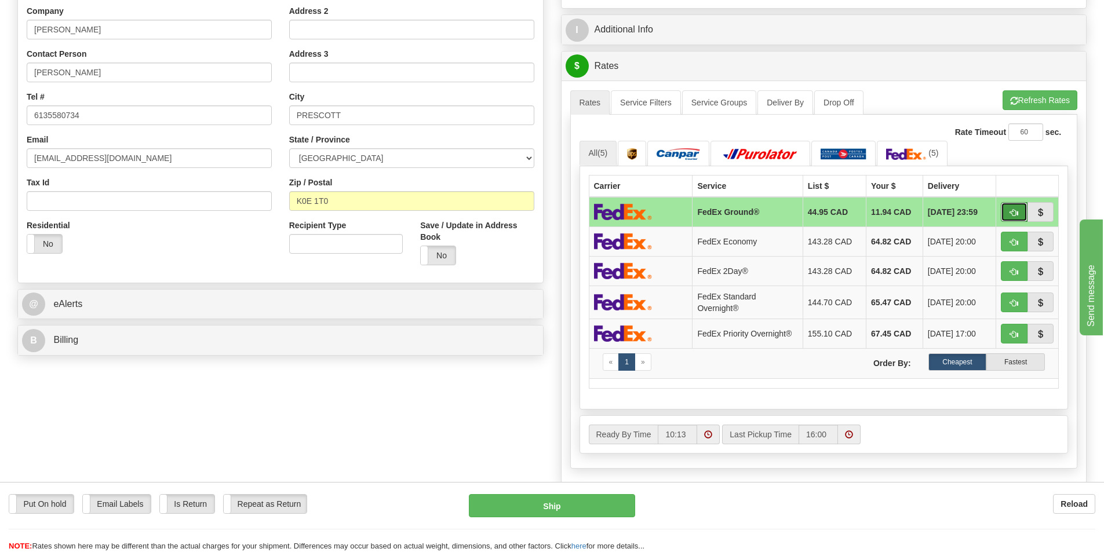
click at [1009, 214] on button "button" at bounding box center [1014, 212] width 27 height 20
type input "92"
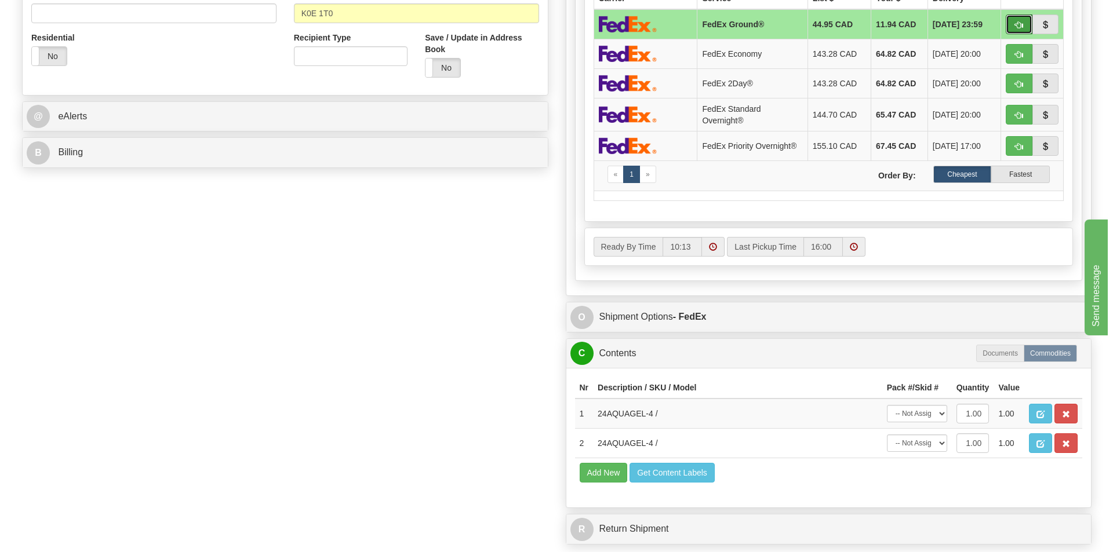
scroll to position [696, 0]
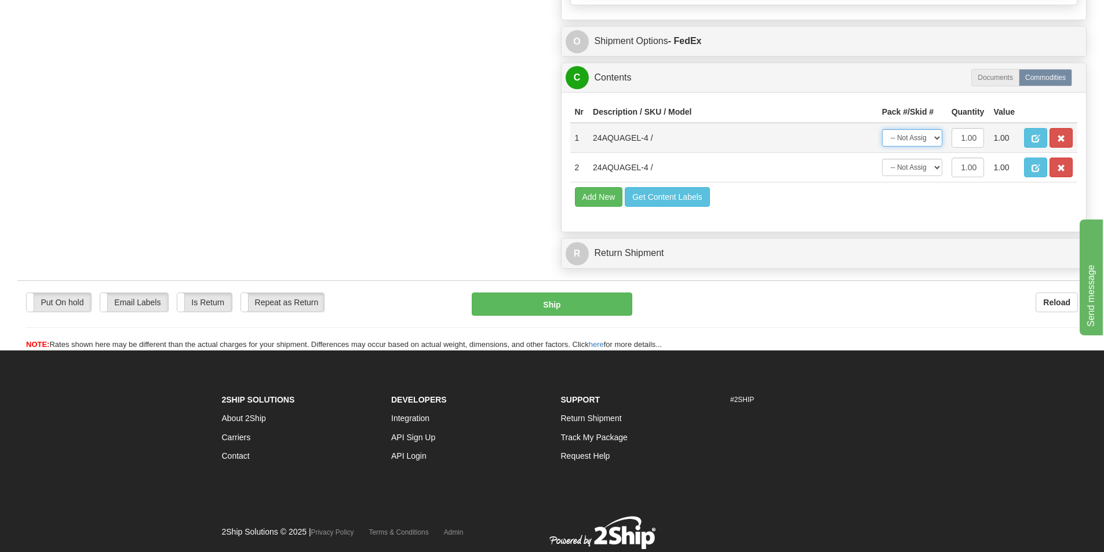
click at [908, 140] on select "-- Not Assigned -- Package 1" at bounding box center [912, 137] width 60 height 17
select select "0"
click at [882, 129] on select "-- Not Assigned -- Package 1" at bounding box center [912, 137] width 60 height 17
click at [911, 167] on select "-- Not Assigned -- Package 1" at bounding box center [912, 167] width 60 height 17
select select "0"
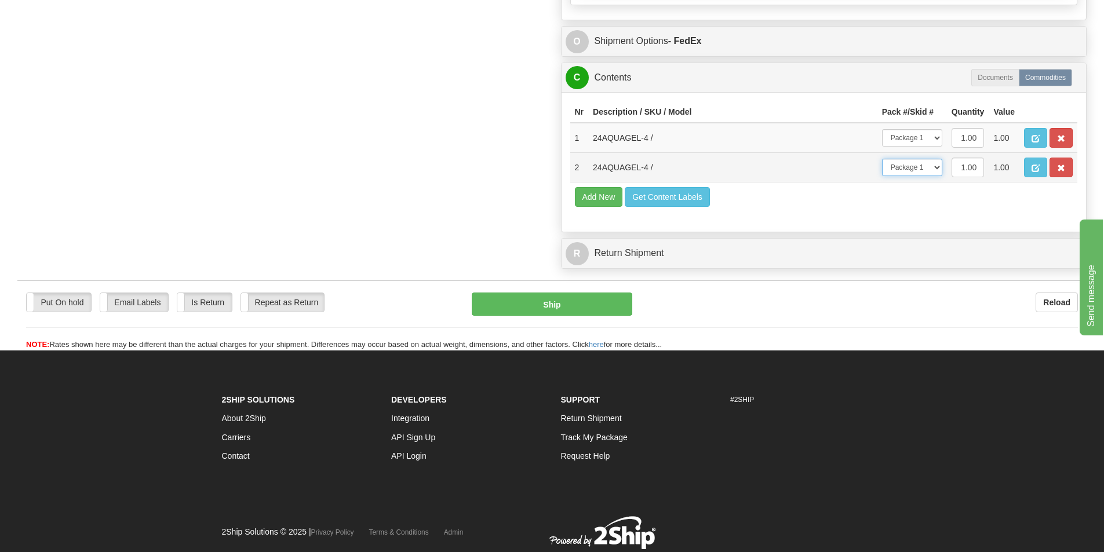
click at [882, 159] on select "-- Not Assigned -- Package 1" at bounding box center [912, 167] width 60 height 17
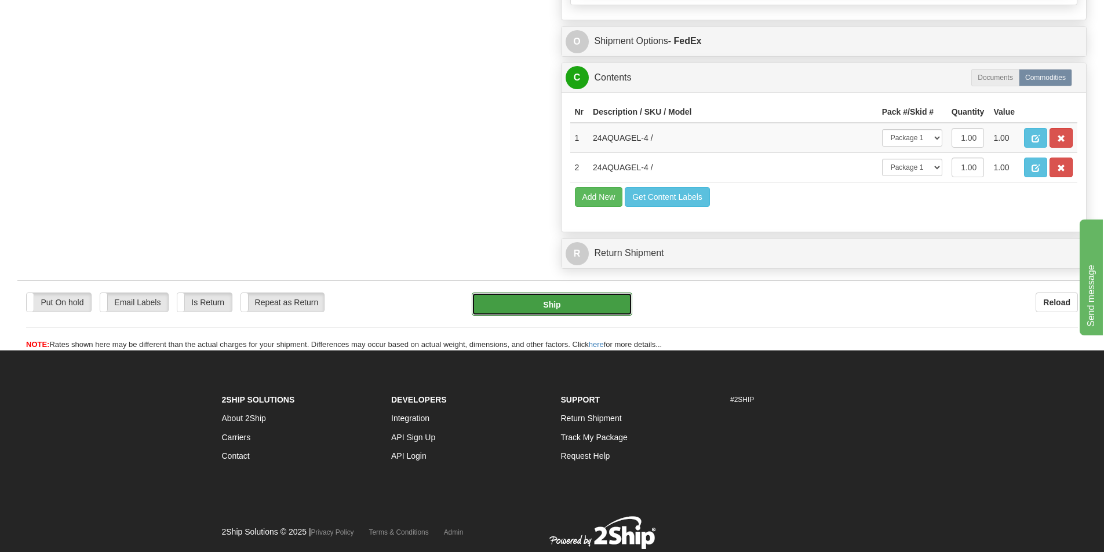
click at [589, 303] on button "Ship" at bounding box center [552, 304] width 161 height 23
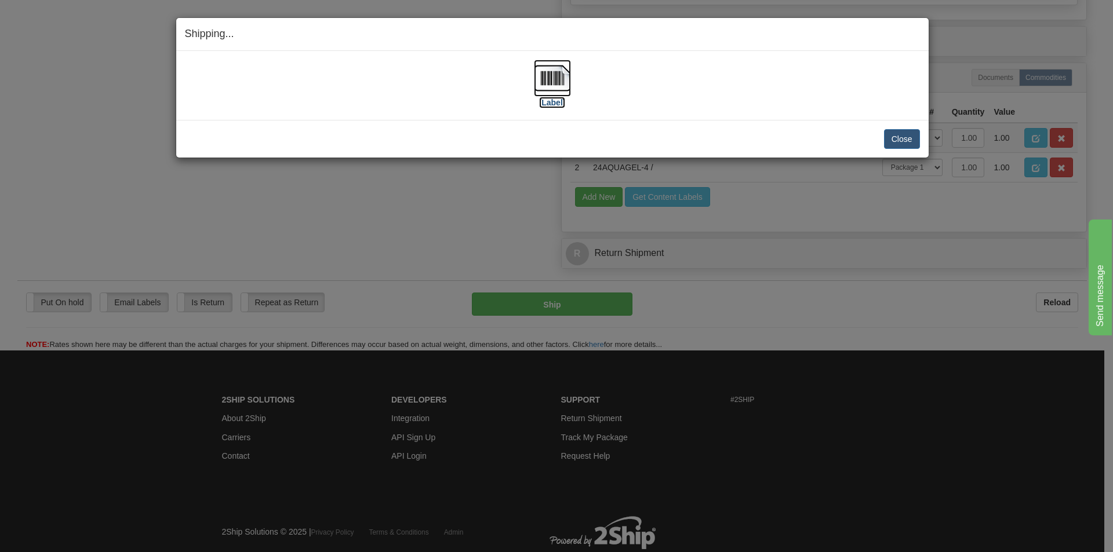
click at [545, 92] on img at bounding box center [552, 78] width 37 height 37
click at [898, 137] on button "Close" at bounding box center [902, 139] width 36 height 20
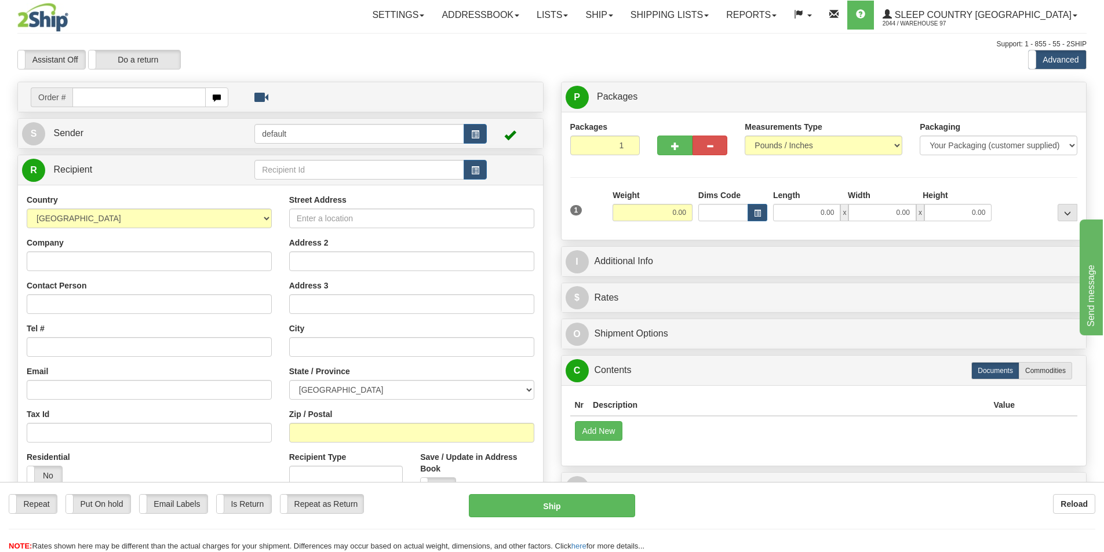
click at [144, 99] on input "text" at bounding box center [138, 98] width 133 height 20
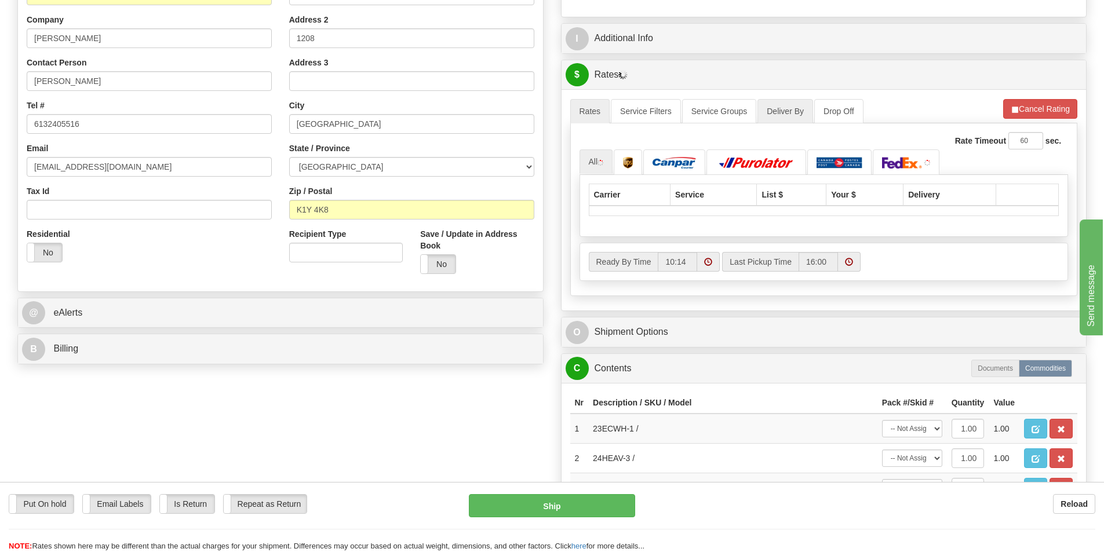
scroll to position [232, 0]
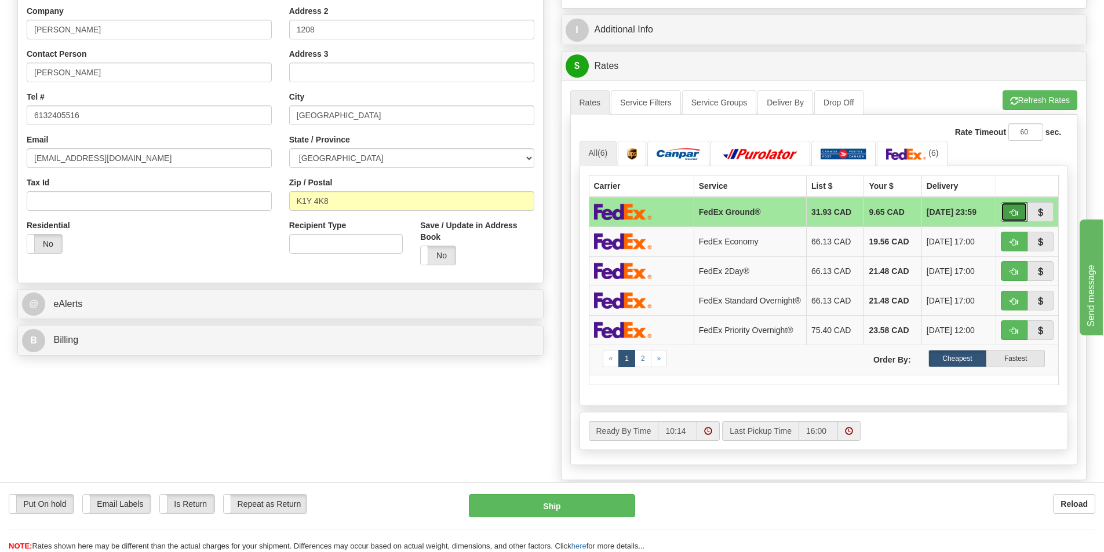
click at [1005, 211] on button "button" at bounding box center [1014, 212] width 27 height 20
type input "92"
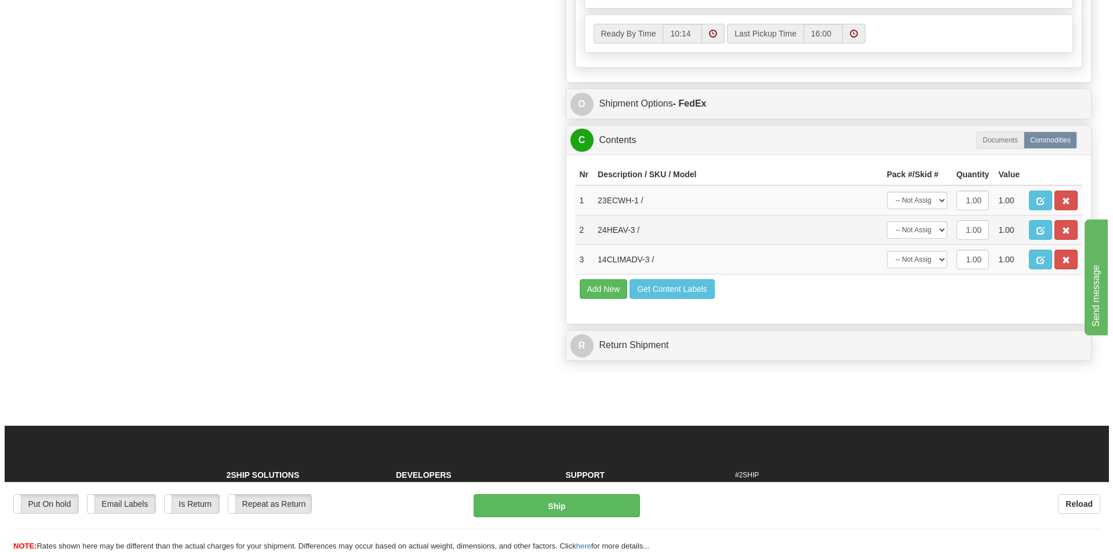
scroll to position [638, 0]
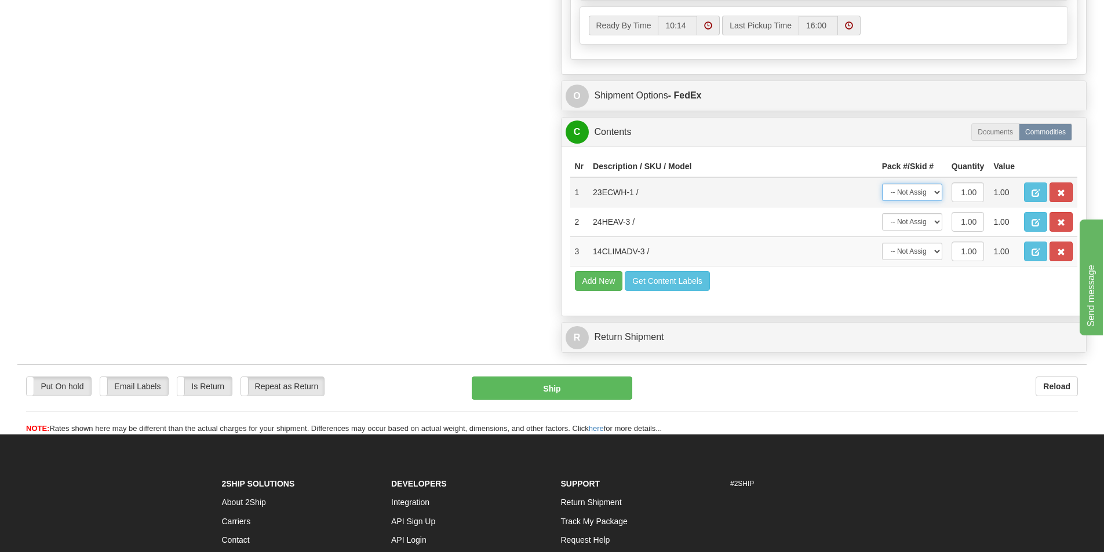
click at [936, 199] on select "-- Not Assigned -- Package 1" at bounding box center [912, 192] width 60 height 17
select select "0"
click at [882, 187] on select "-- Not Assigned -- Package 1" at bounding box center [912, 192] width 60 height 17
click at [915, 230] on select "-- Not Assigned -- Package 1" at bounding box center [912, 221] width 60 height 17
select select "0"
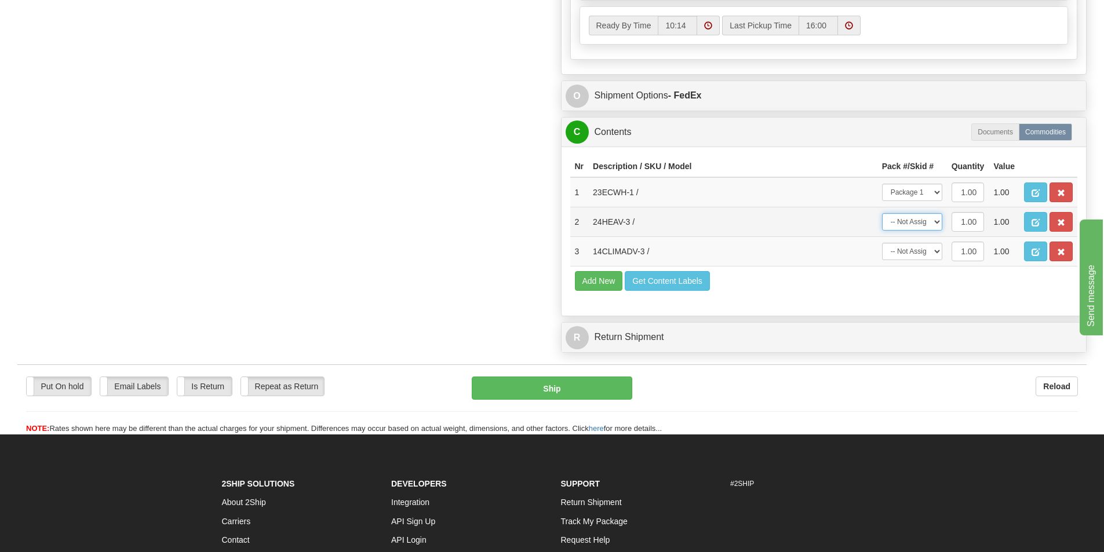
click at [882, 217] on select "-- Not Assigned -- Package 1" at bounding box center [912, 221] width 60 height 17
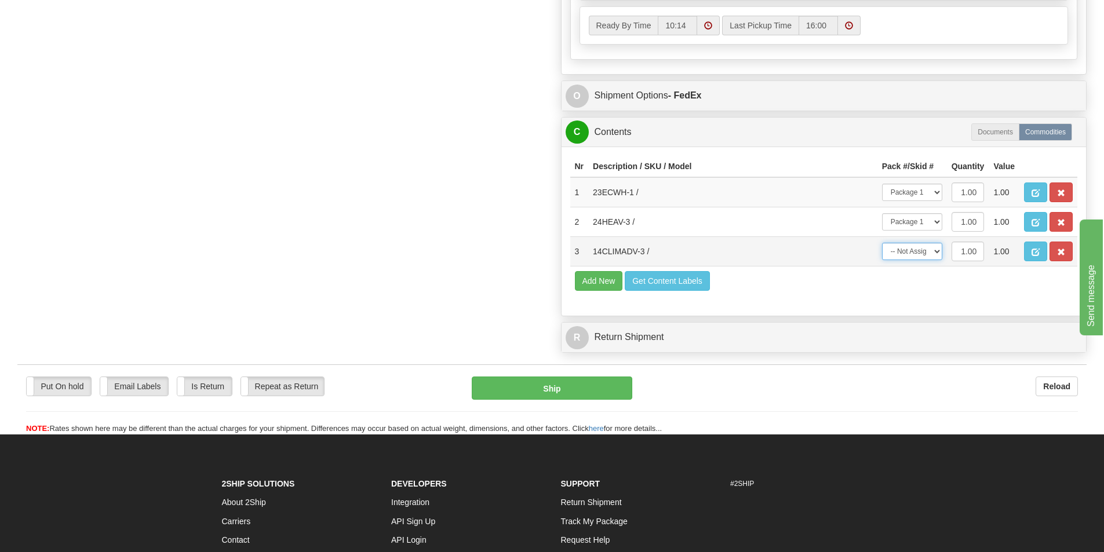
click at [905, 260] on select "-- Not Assigned -- Package 1" at bounding box center [912, 251] width 60 height 17
select select "0"
click at [882, 246] on select "-- Not Assigned -- Package 1" at bounding box center [912, 251] width 60 height 17
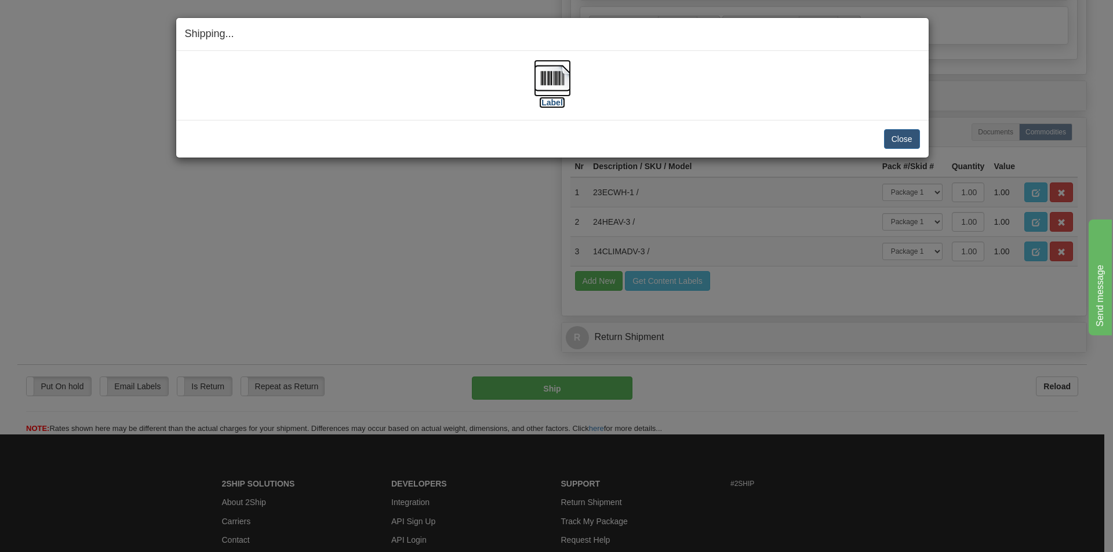
click at [547, 84] on img at bounding box center [552, 78] width 37 height 37
click at [900, 143] on button "Close" at bounding box center [902, 139] width 36 height 20
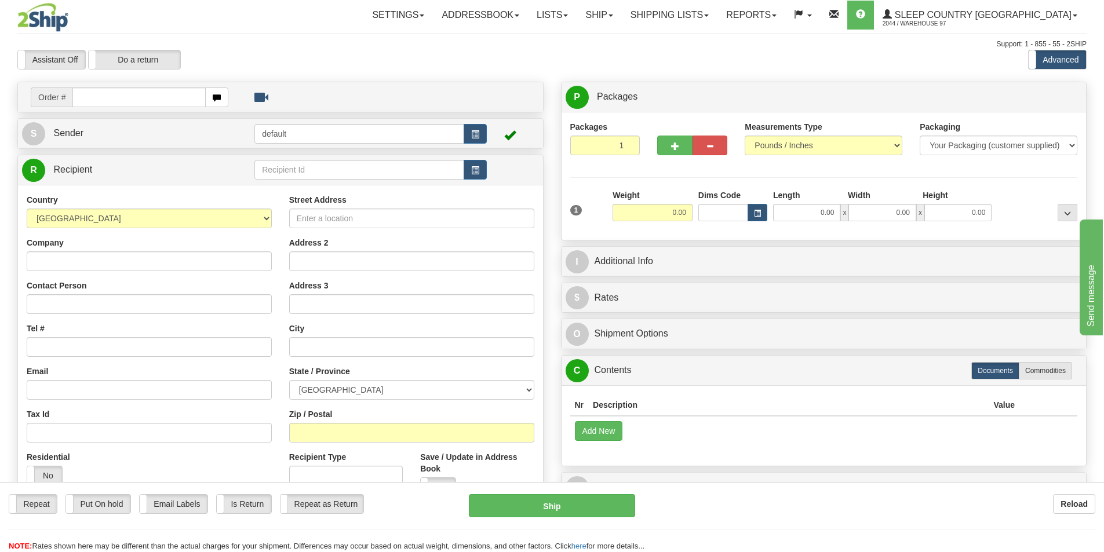
click at [132, 97] on div at bounding box center [552, 276] width 1104 height 552
click at [126, 99] on input "text" at bounding box center [138, 98] width 133 height 20
type input "9000I108348"
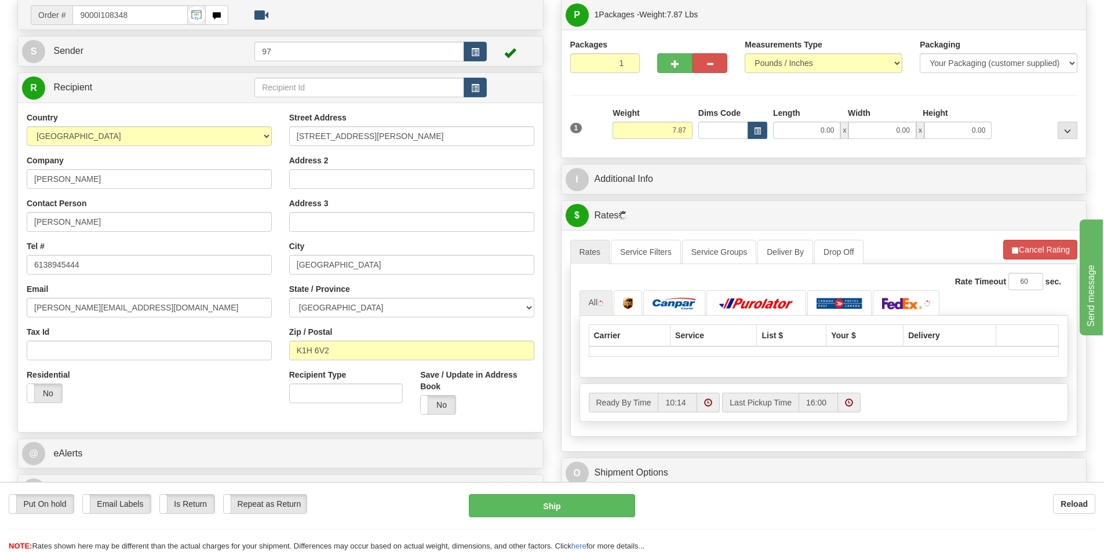
scroll to position [290, 0]
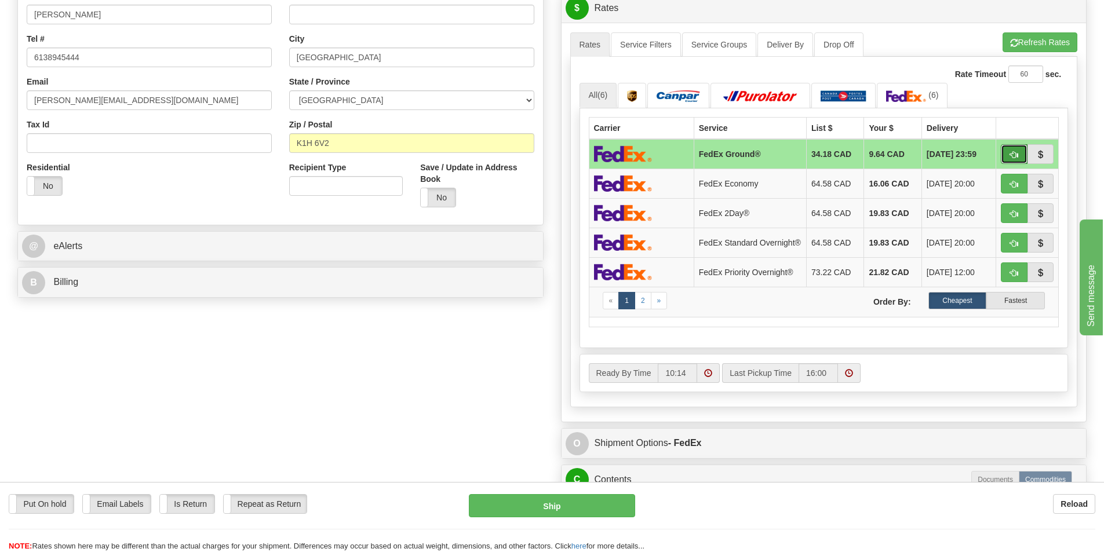
click at [1005, 147] on button "button" at bounding box center [1014, 154] width 27 height 20
type input "92"
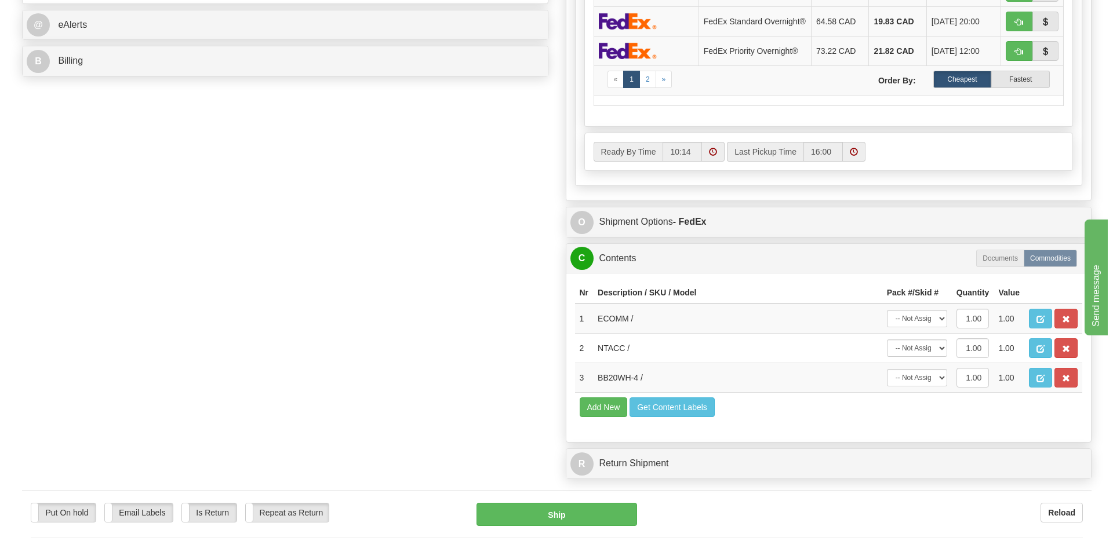
scroll to position [696, 0]
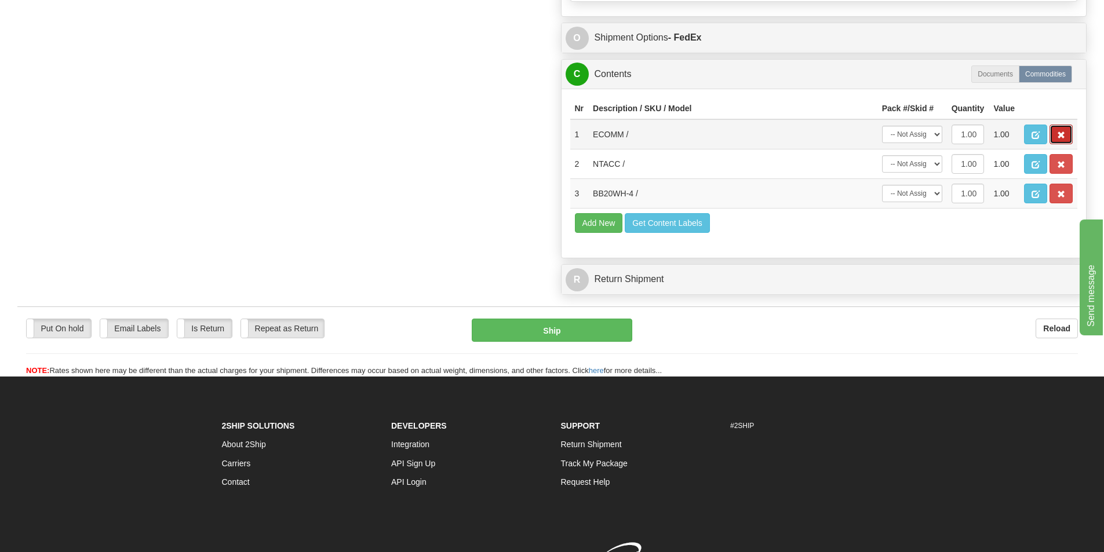
click at [1063, 137] on span "button" at bounding box center [1061, 136] width 8 height 8
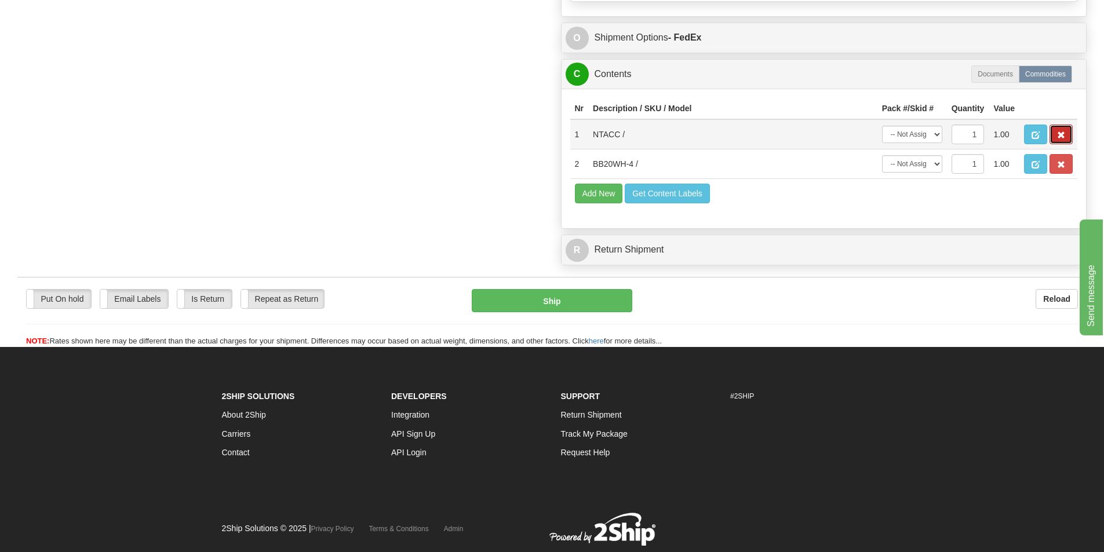
click at [1064, 137] on span "button" at bounding box center [1061, 136] width 8 height 8
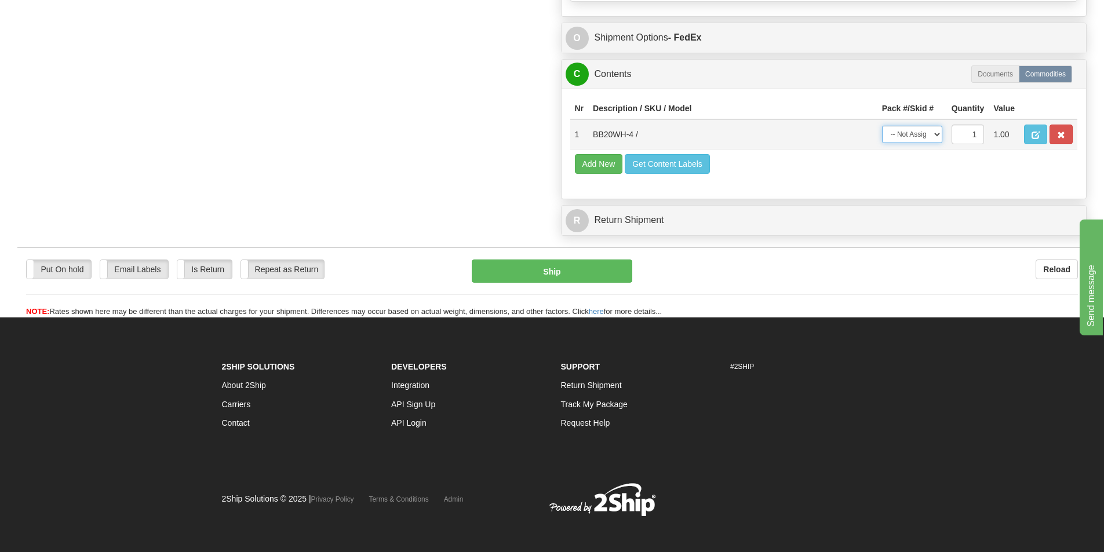
click at [889, 143] on select "-- Not Assigned -- Package 1" at bounding box center [912, 134] width 60 height 17
select select "0"
click at [882, 129] on select "-- Not Assigned -- Package 1" at bounding box center [912, 134] width 60 height 17
click at [622, 267] on button "Ship" at bounding box center [552, 271] width 161 height 23
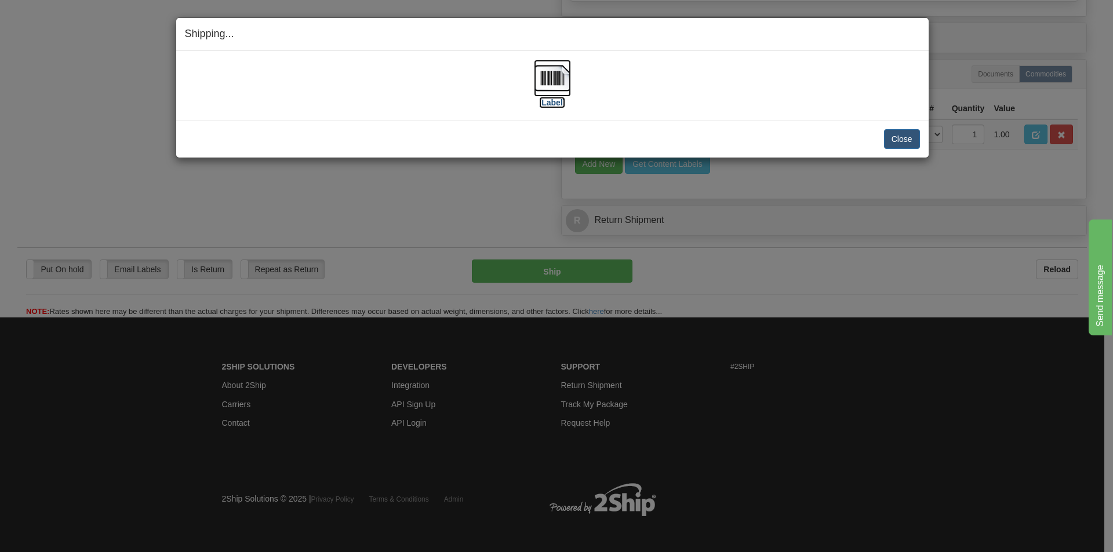
click at [564, 74] on img at bounding box center [552, 78] width 37 height 37
click at [902, 140] on button "Close" at bounding box center [902, 139] width 36 height 20
